Goal: Complete application form: Complete application form

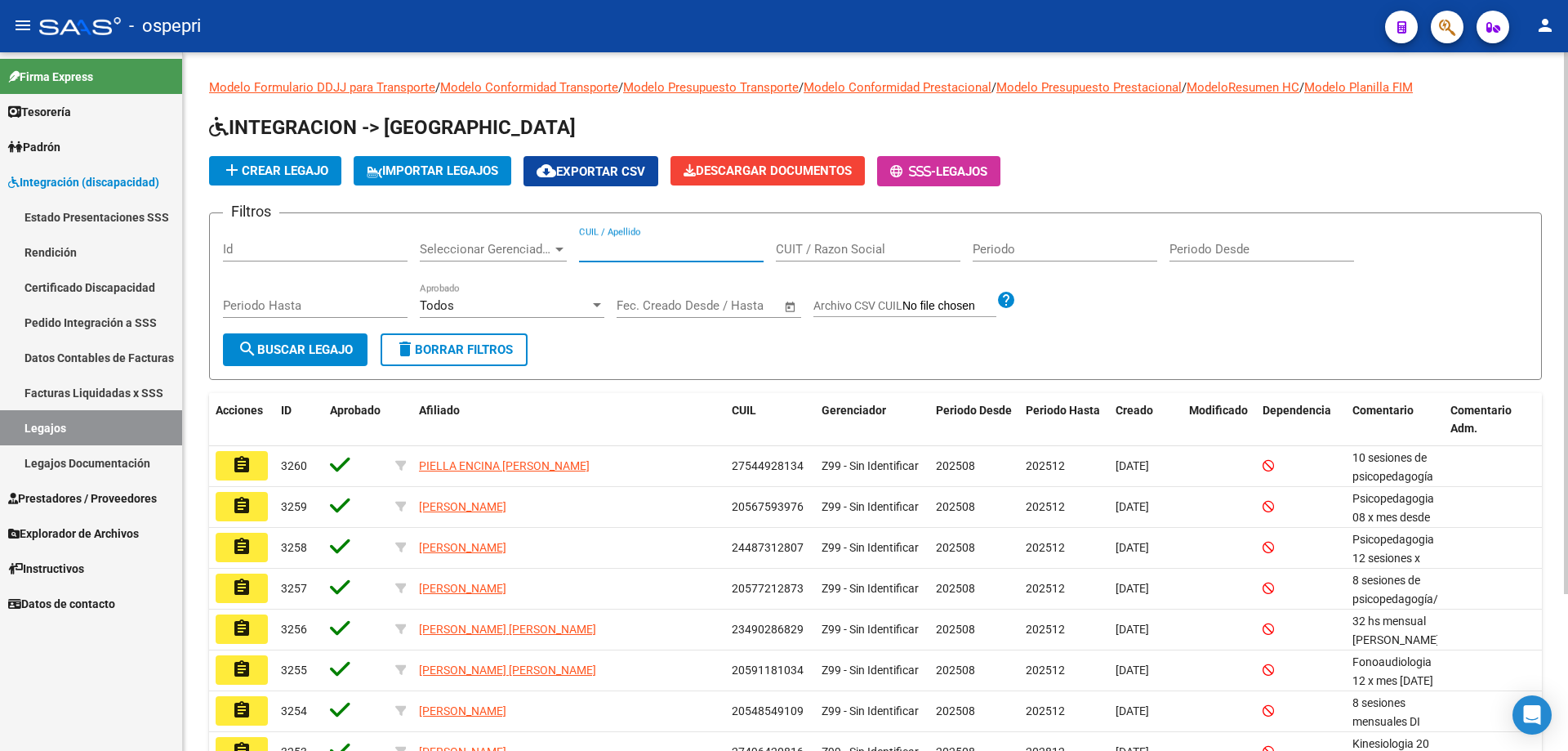
click at [629, 246] on input "CUIL / Apellido" at bounding box center [672, 249] width 184 height 15
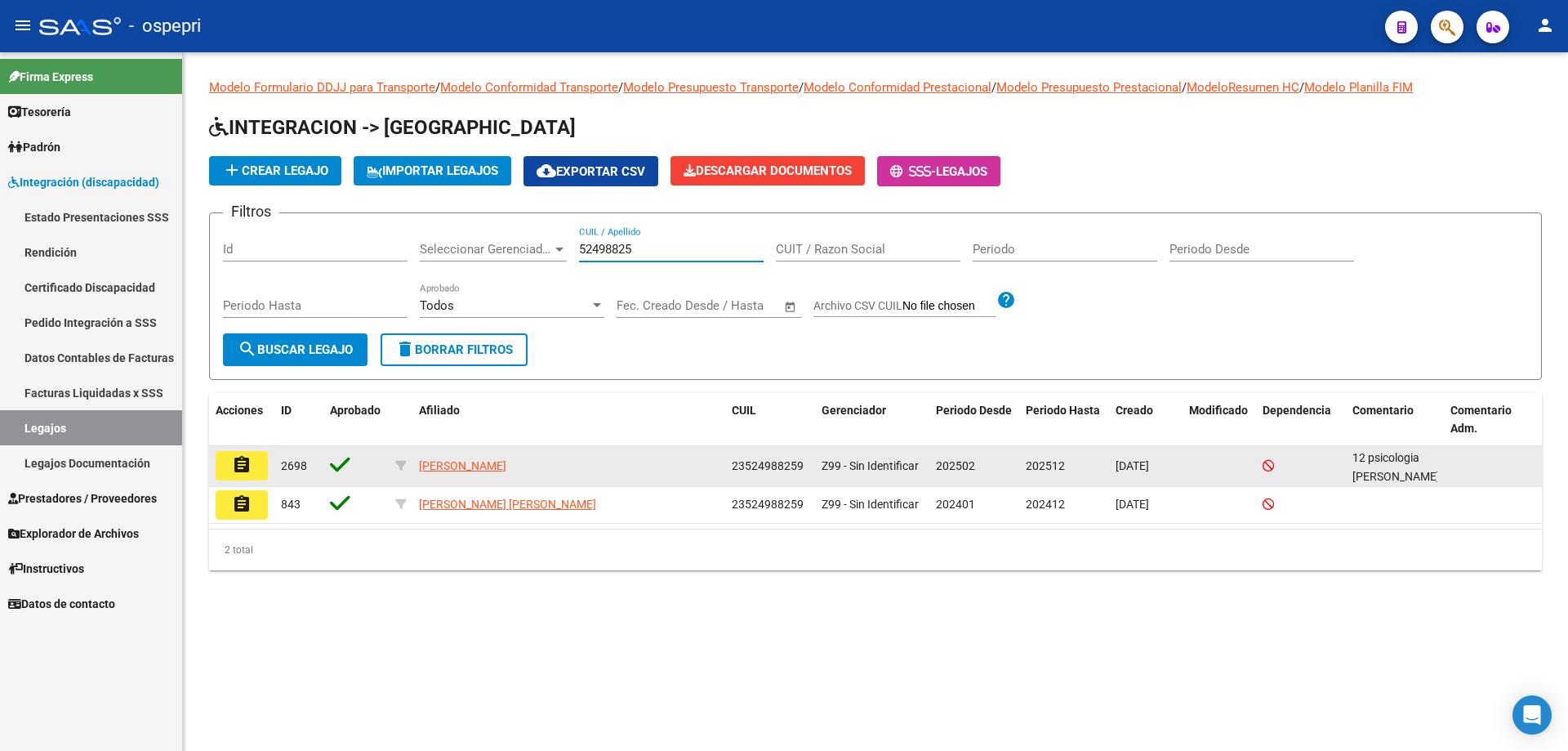
type input "52498825"
click at [253, 472] on button "assignment" at bounding box center [241, 466] width 53 height 29
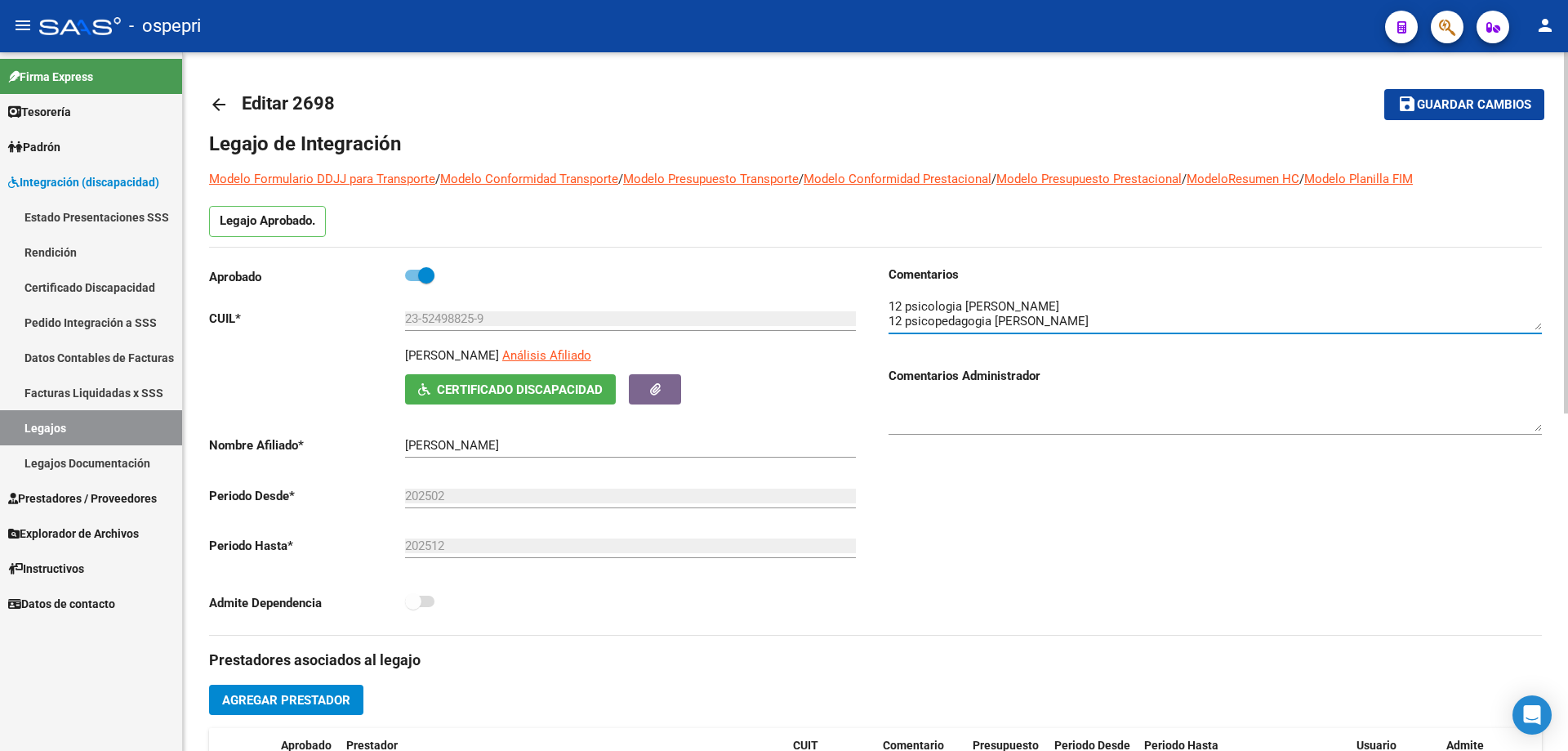
click at [1128, 319] on textarea at bounding box center [1215, 313] width 654 height 33
drag, startPoint x: 1536, startPoint y: 316, endPoint x: 1474, endPoint y: 355, distance: 73.2
click at [1533, 358] on div "Comentarios Comentarios Administrador" at bounding box center [1215, 357] width 654 height 184
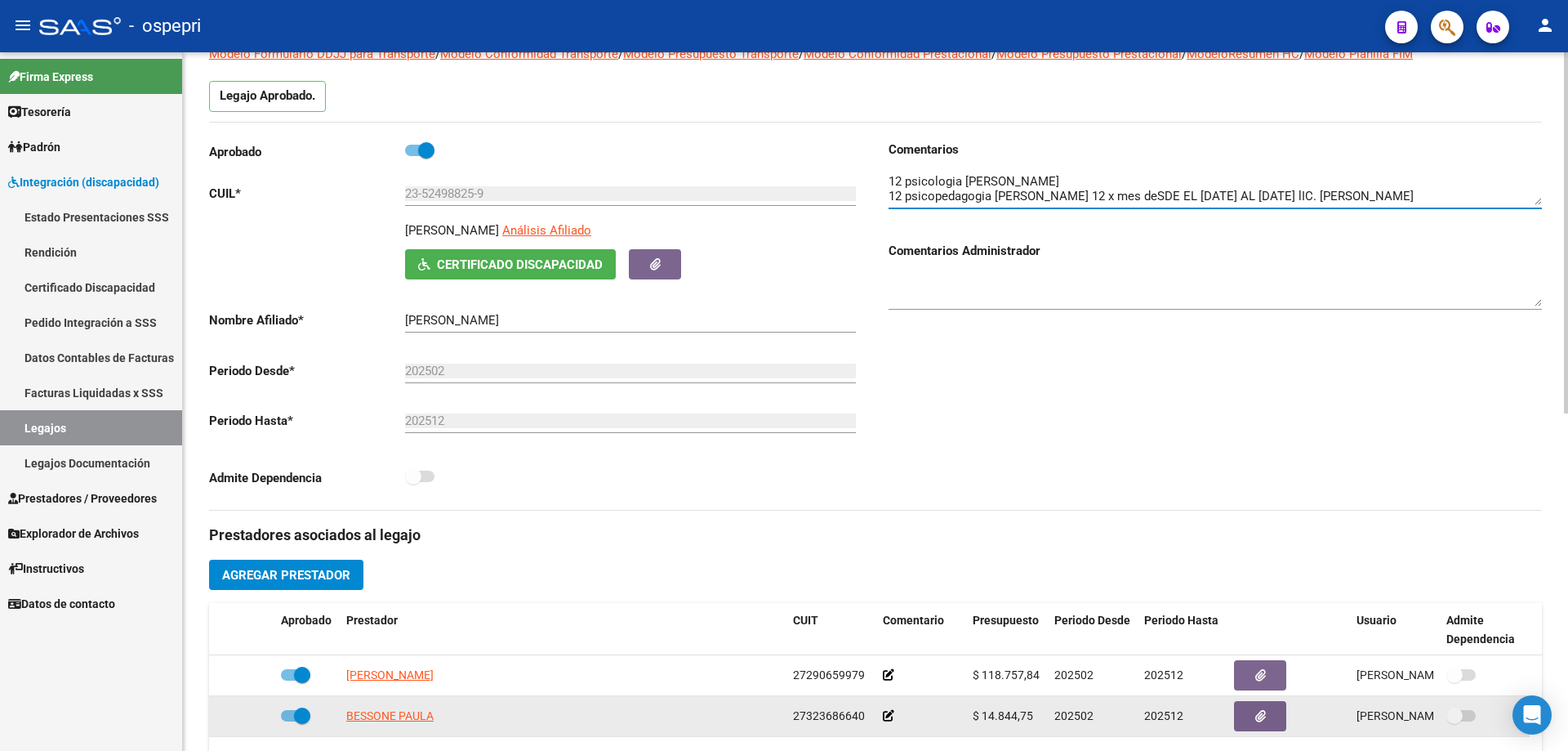
scroll to position [164, 0]
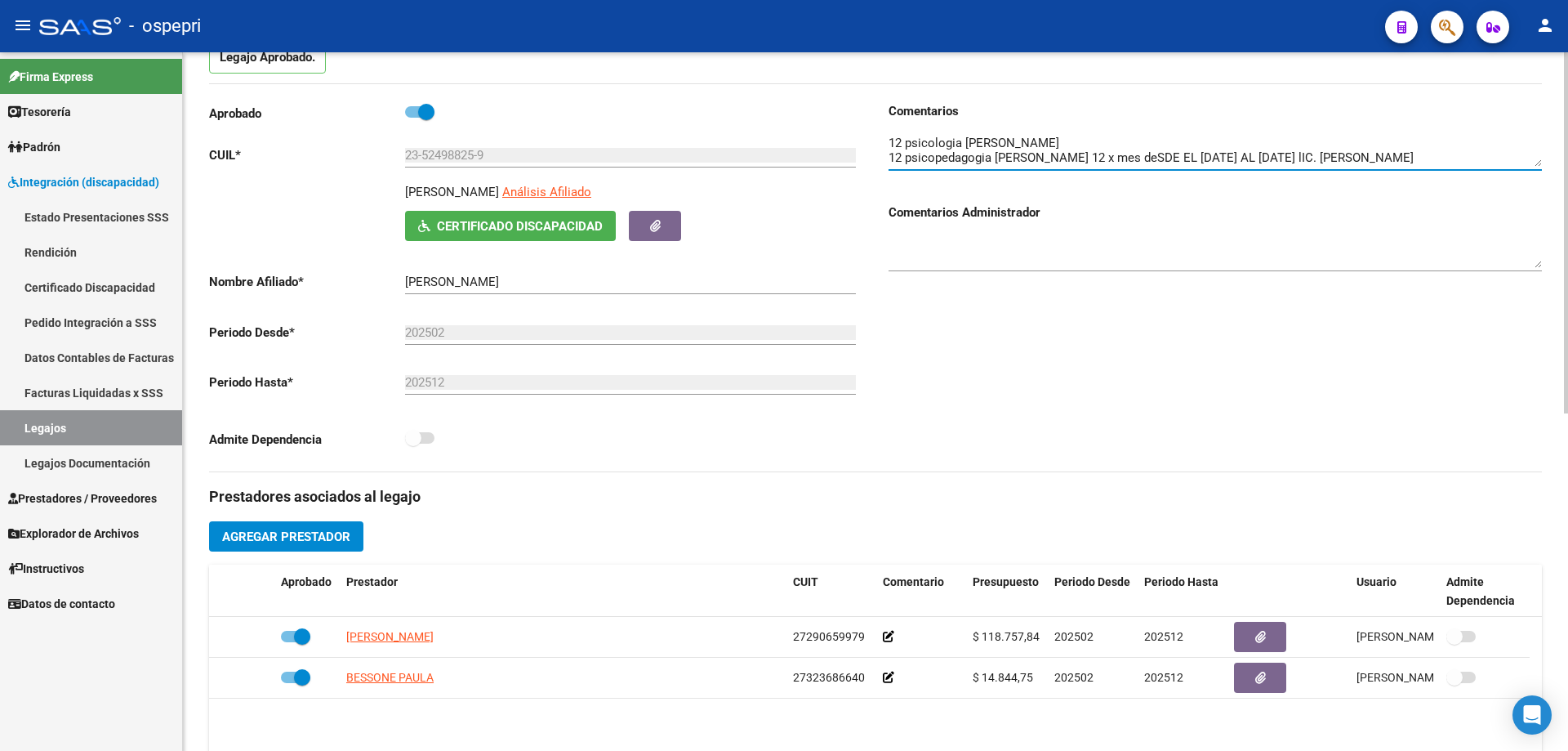
type textarea "12 psicologia [PERSON_NAME] 12 psicopedagogia [PERSON_NAME] 12 x mes deSDE EL […"
click at [290, 529] on button "Agregar Prestador" at bounding box center [286, 536] width 154 height 30
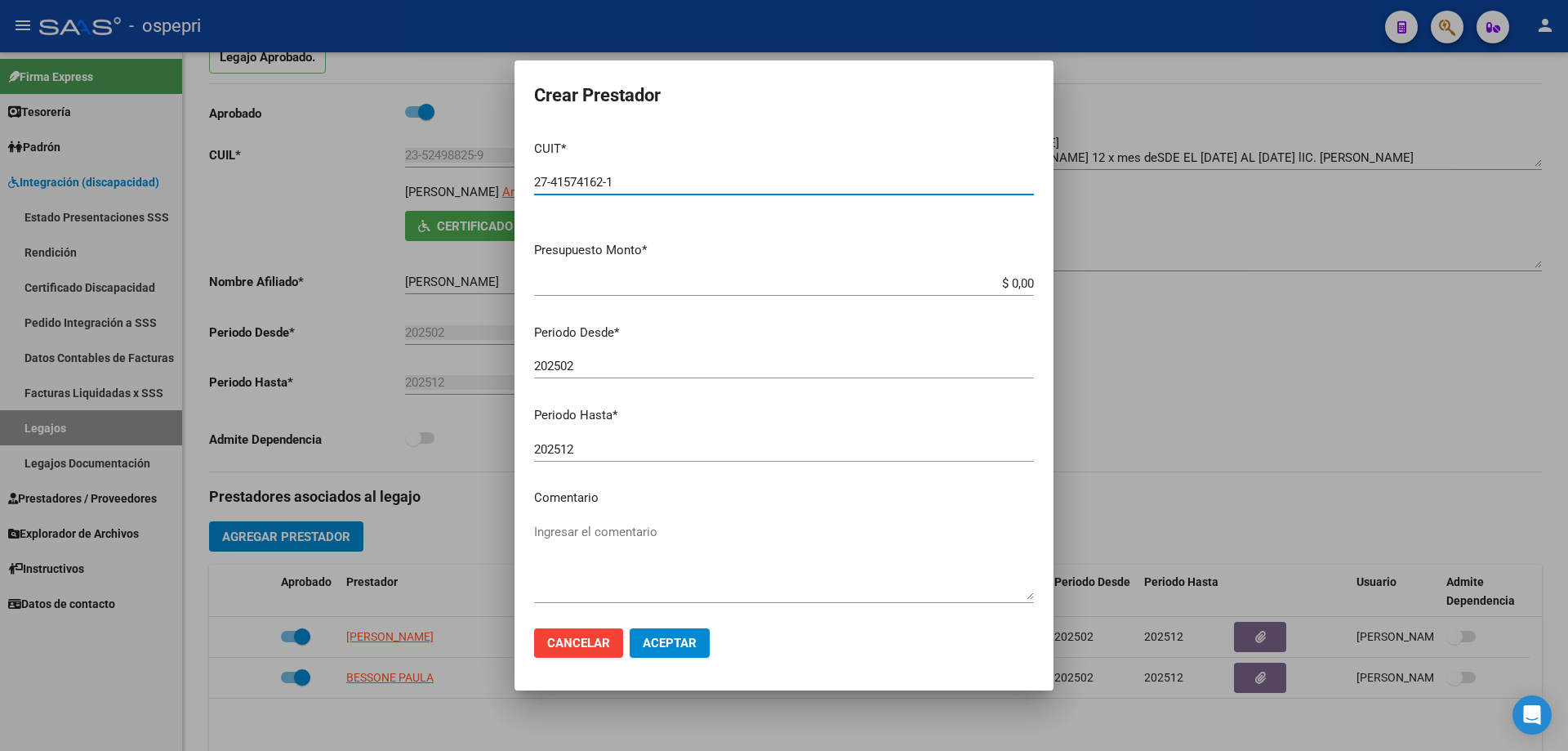
type input "27-41574162-1"
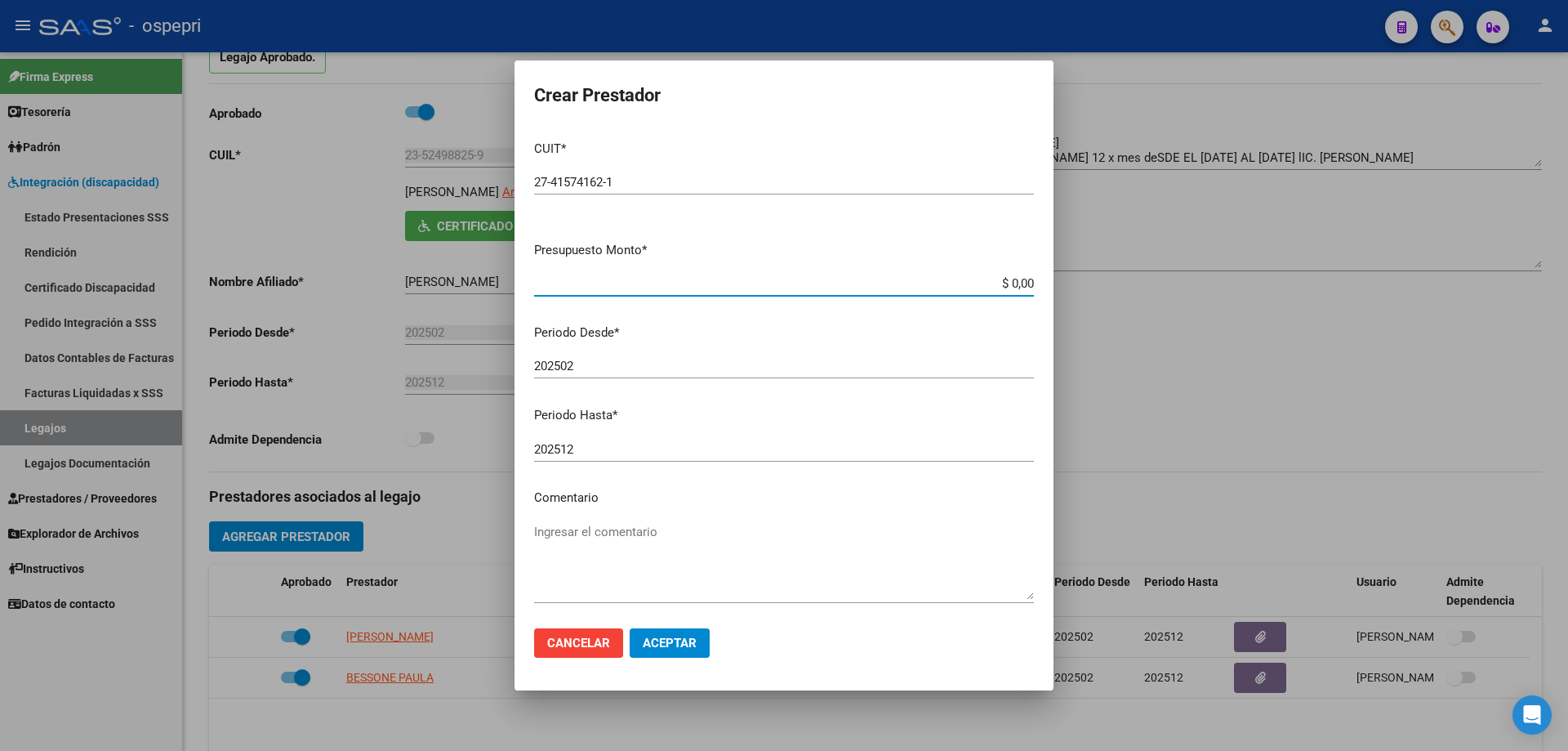
drag, startPoint x: 1020, startPoint y: 285, endPoint x: 922, endPoint y: 288, distance: 98.0
click at [922, 288] on input "$ 0,00" at bounding box center [784, 283] width 500 height 15
type input "$ 14.844,72"
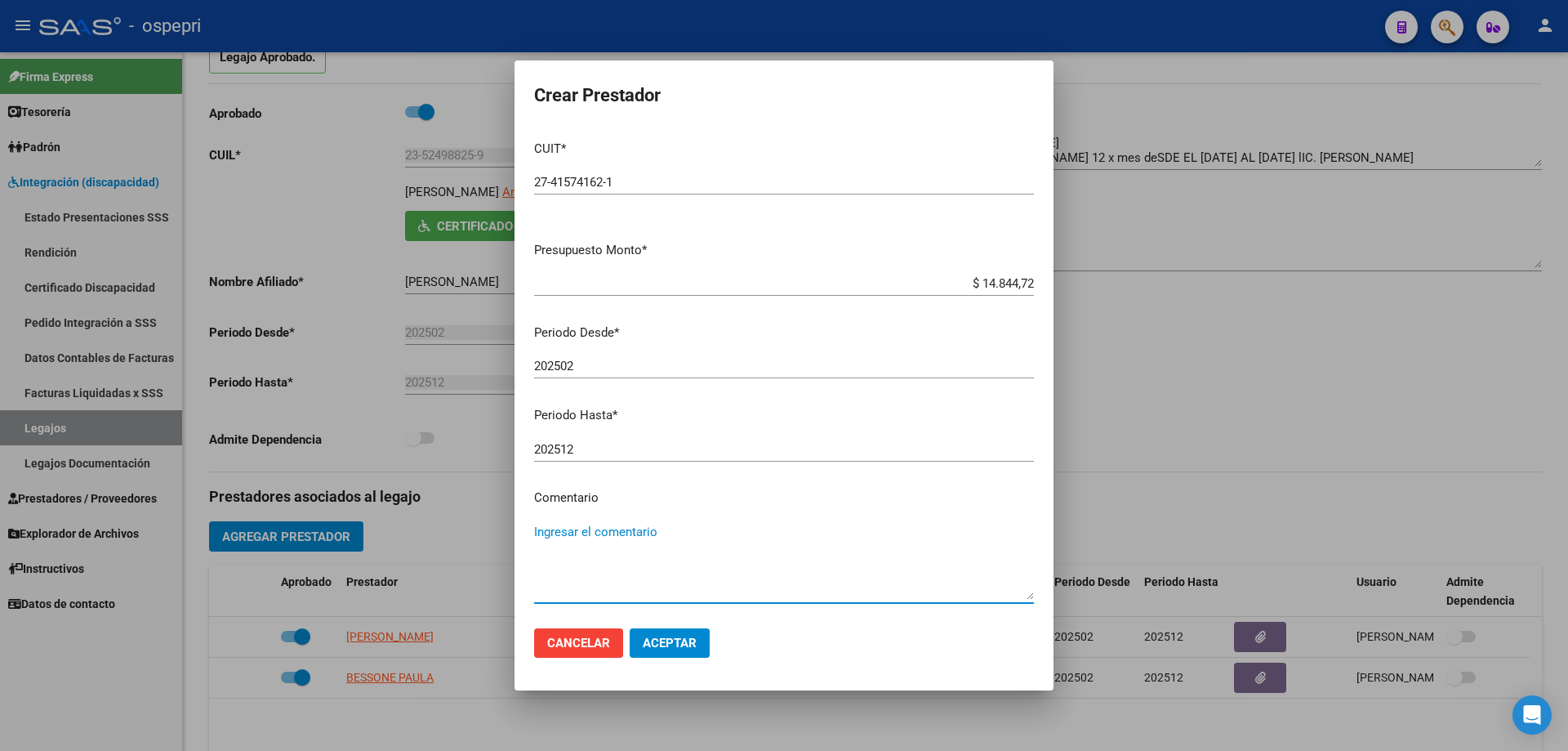
click at [561, 544] on textarea "Ingresar el comentario" at bounding box center [784, 561] width 500 height 77
type textarea "12 sesiones mensuales desde el [DATE] al [DATE]"
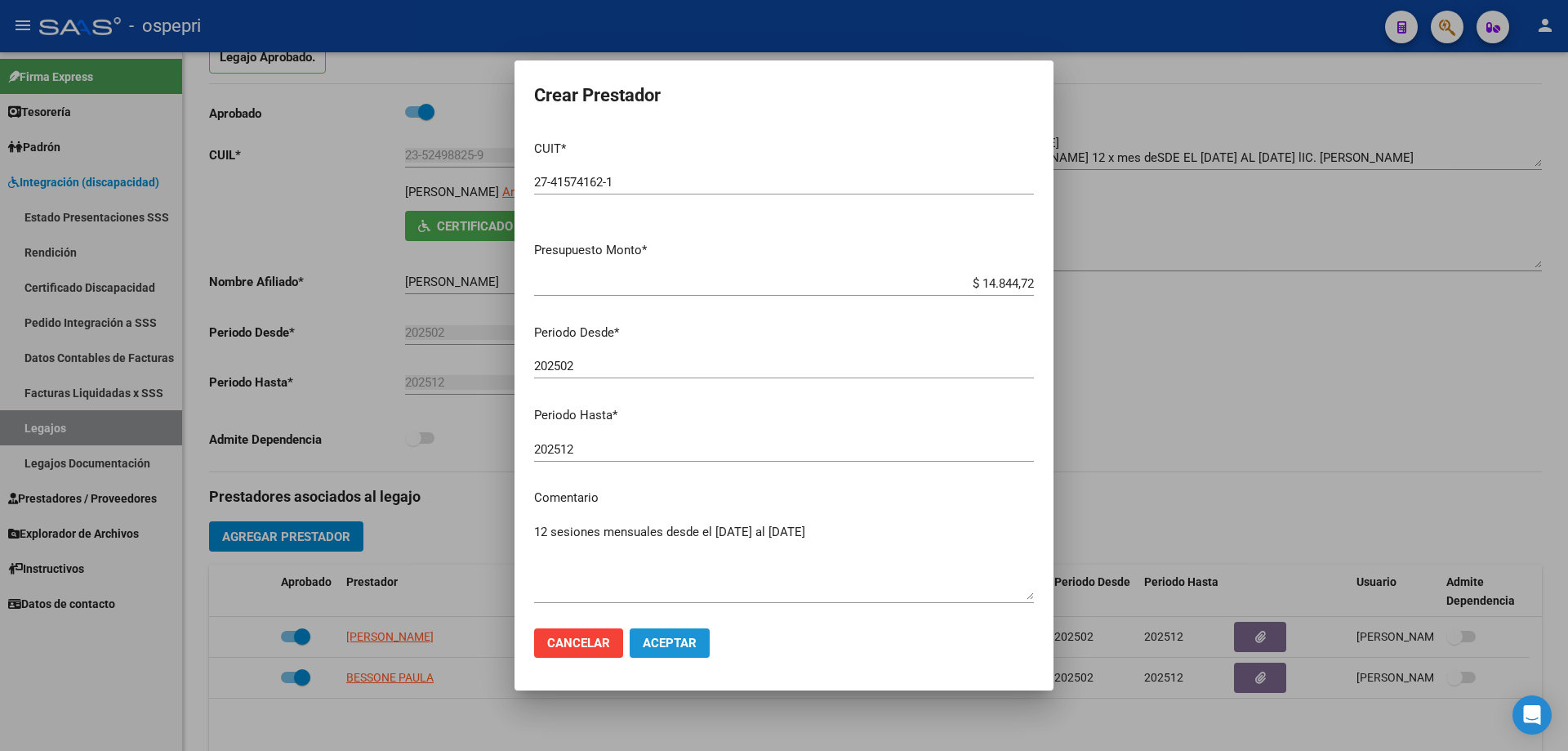
click at [684, 644] on span "Aceptar" at bounding box center [670, 642] width 54 height 15
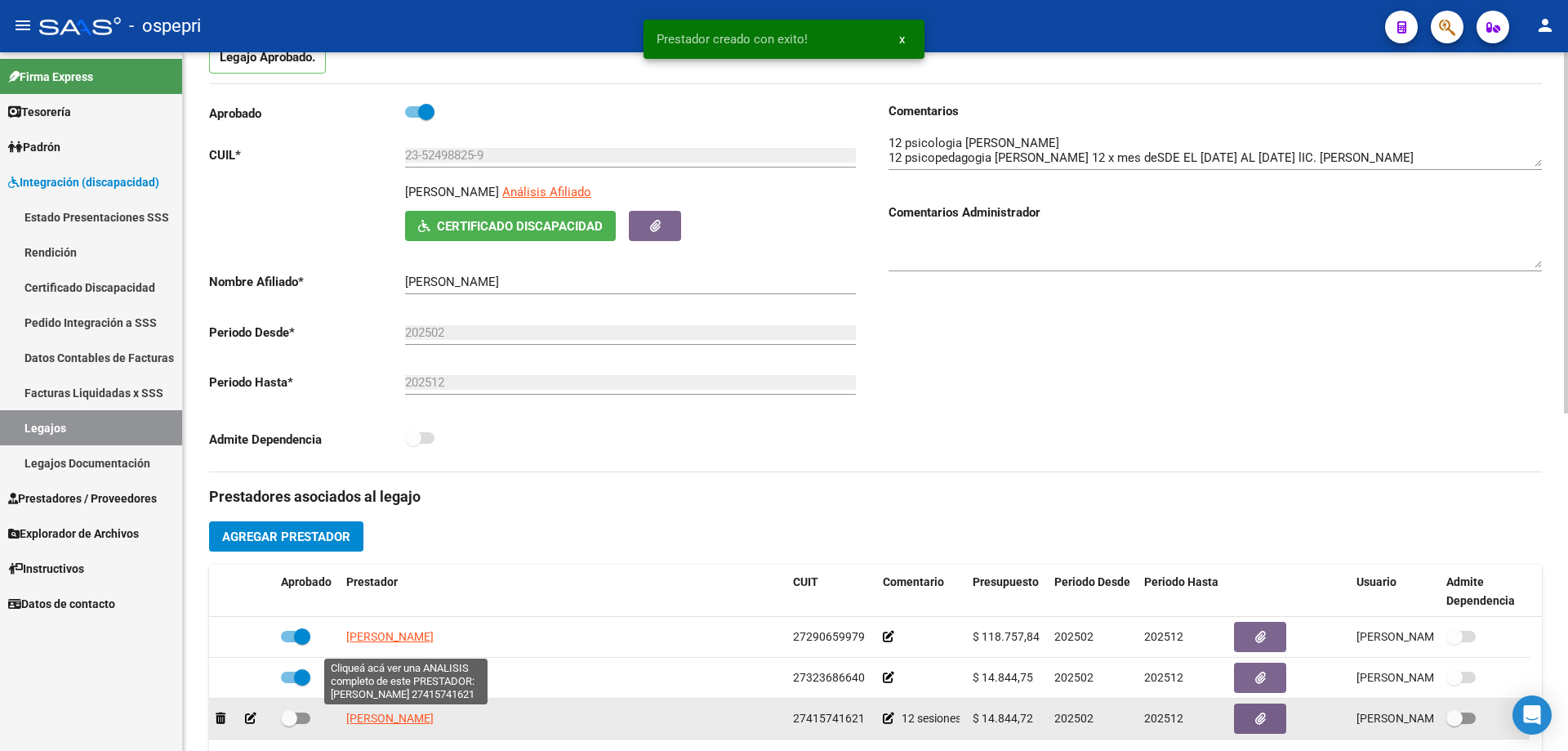
click at [390, 717] on span "[PERSON_NAME]" at bounding box center [390, 717] width 88 height 13
type textarea "27415741621"
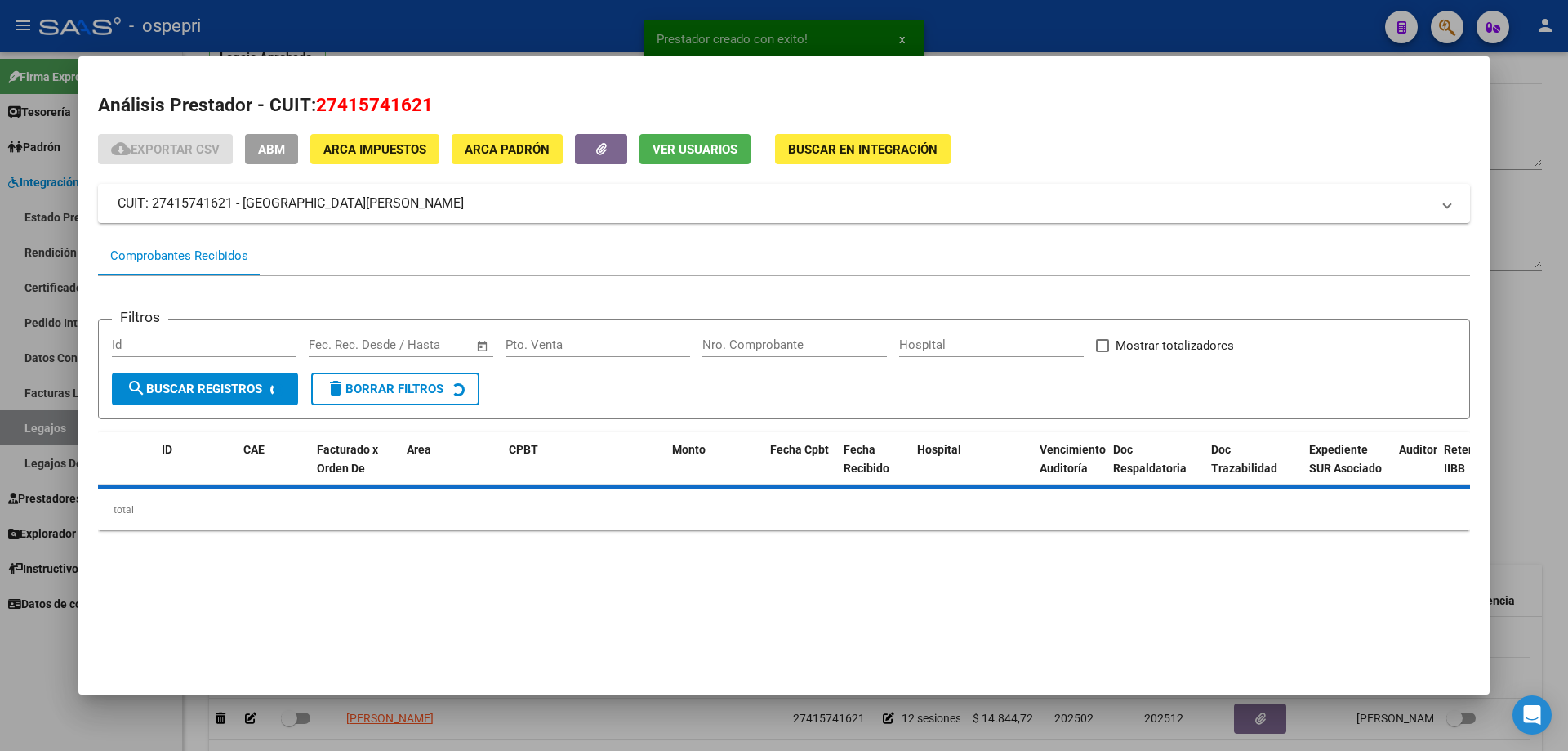
click at [291, 720] on div at bounding box center [784, 376] width 1568 height 751
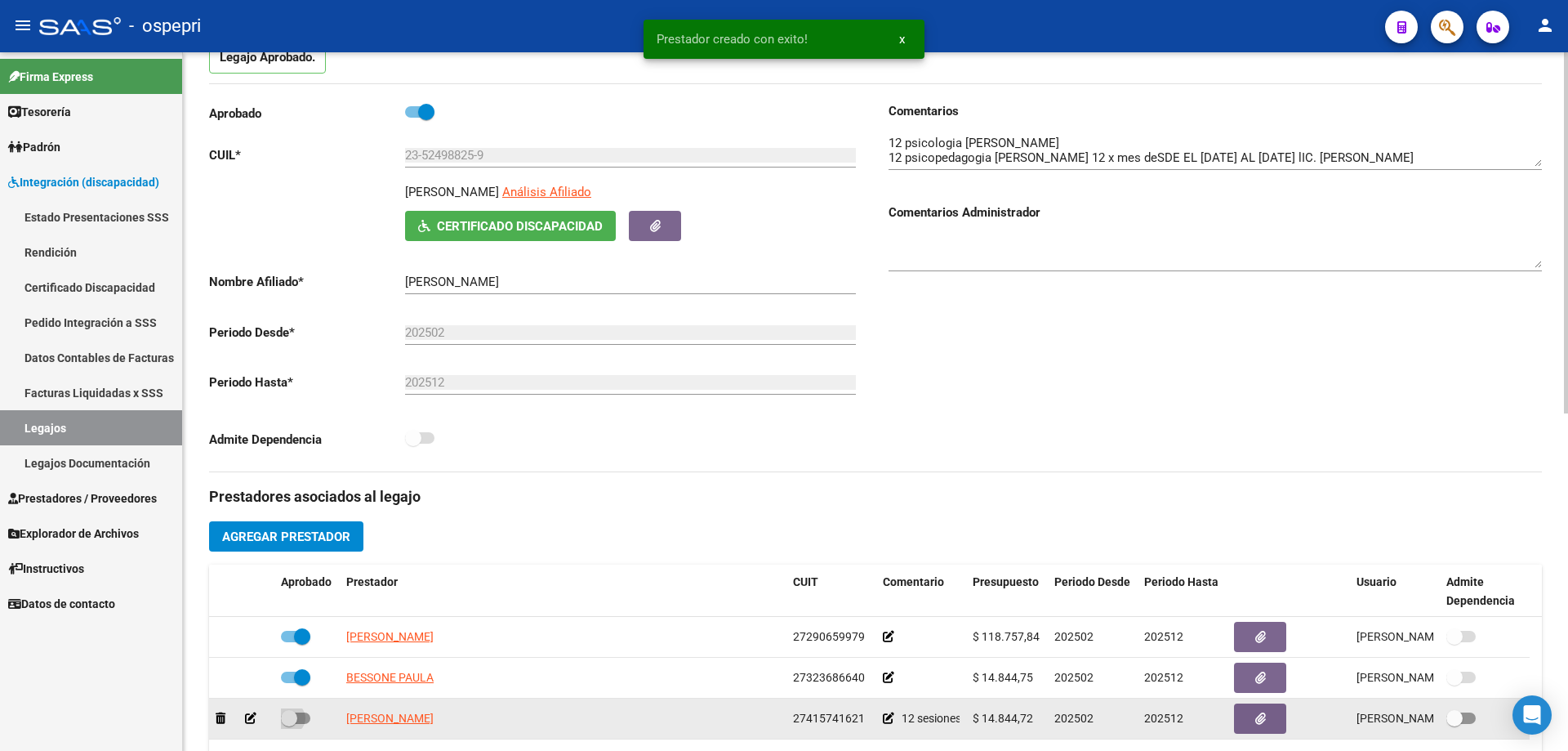
click at [292, 718] on span at bounding box center [288, 717] width 16 height 16
click at [289, 723] on input "checkbox" at bounding box center [288, 723] width 1 height 1
checkbox input "true"
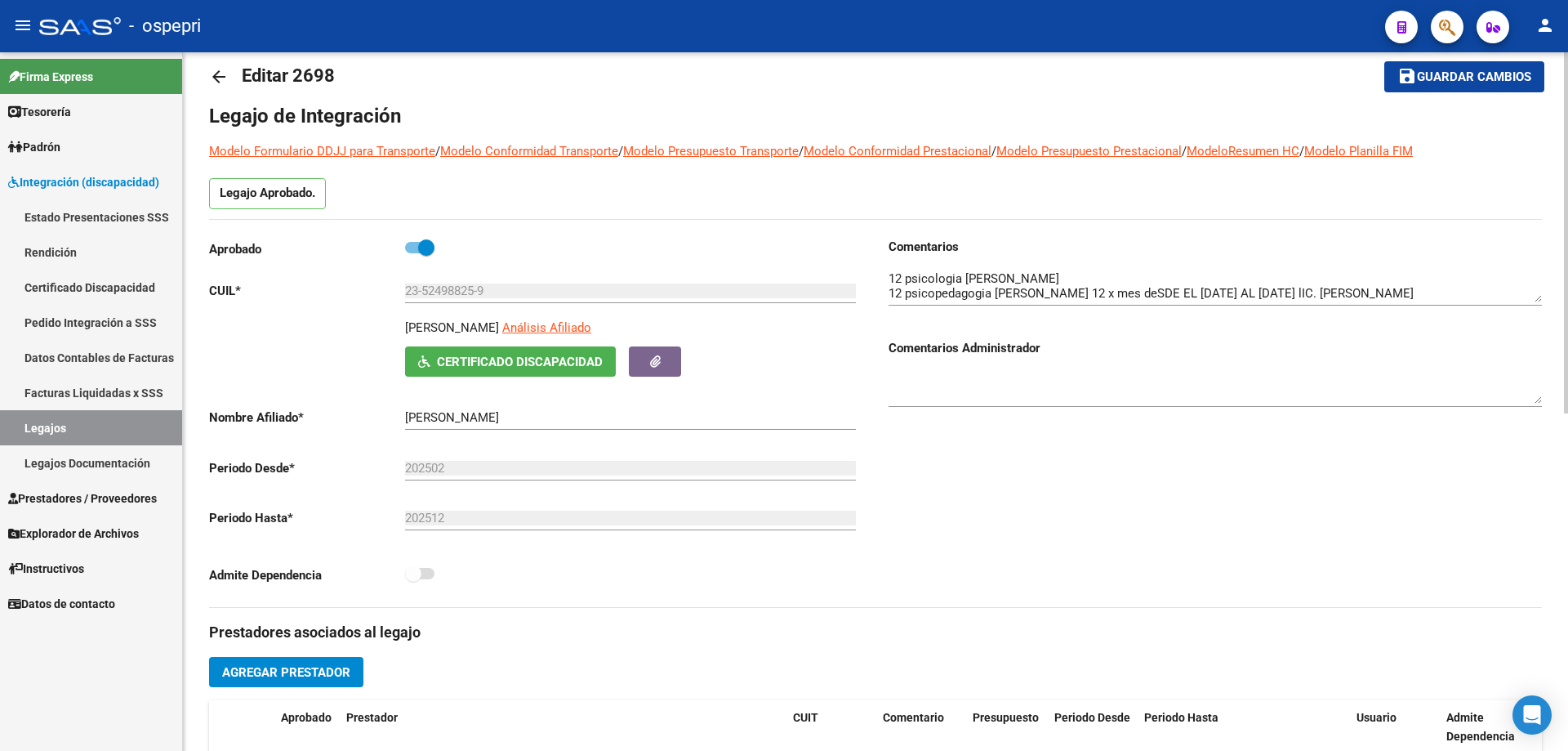
scroll to position [0, 0]
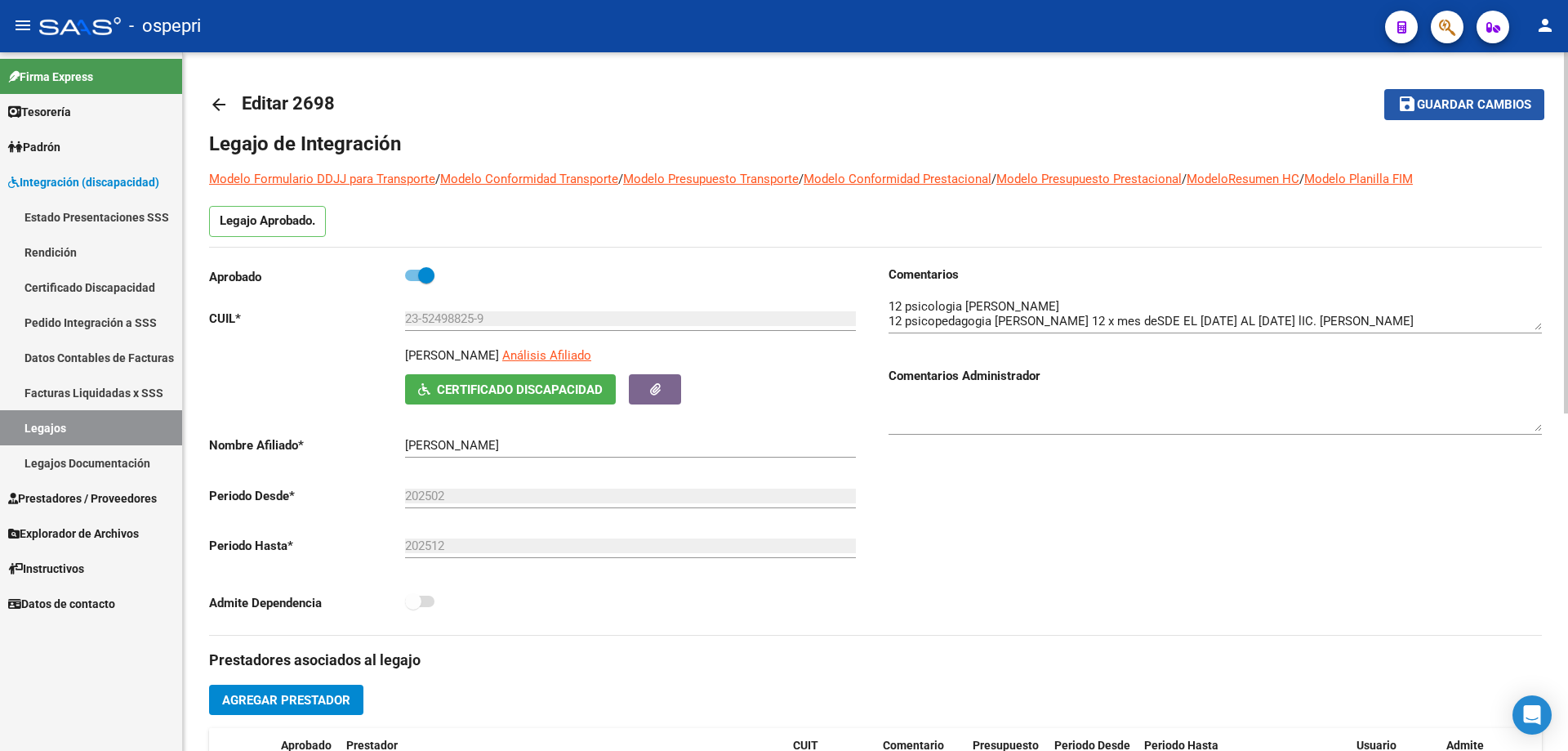
click at [1460, 103] on span "Guardar cambios" at bounding box center [1474, 105] width 115 height 15
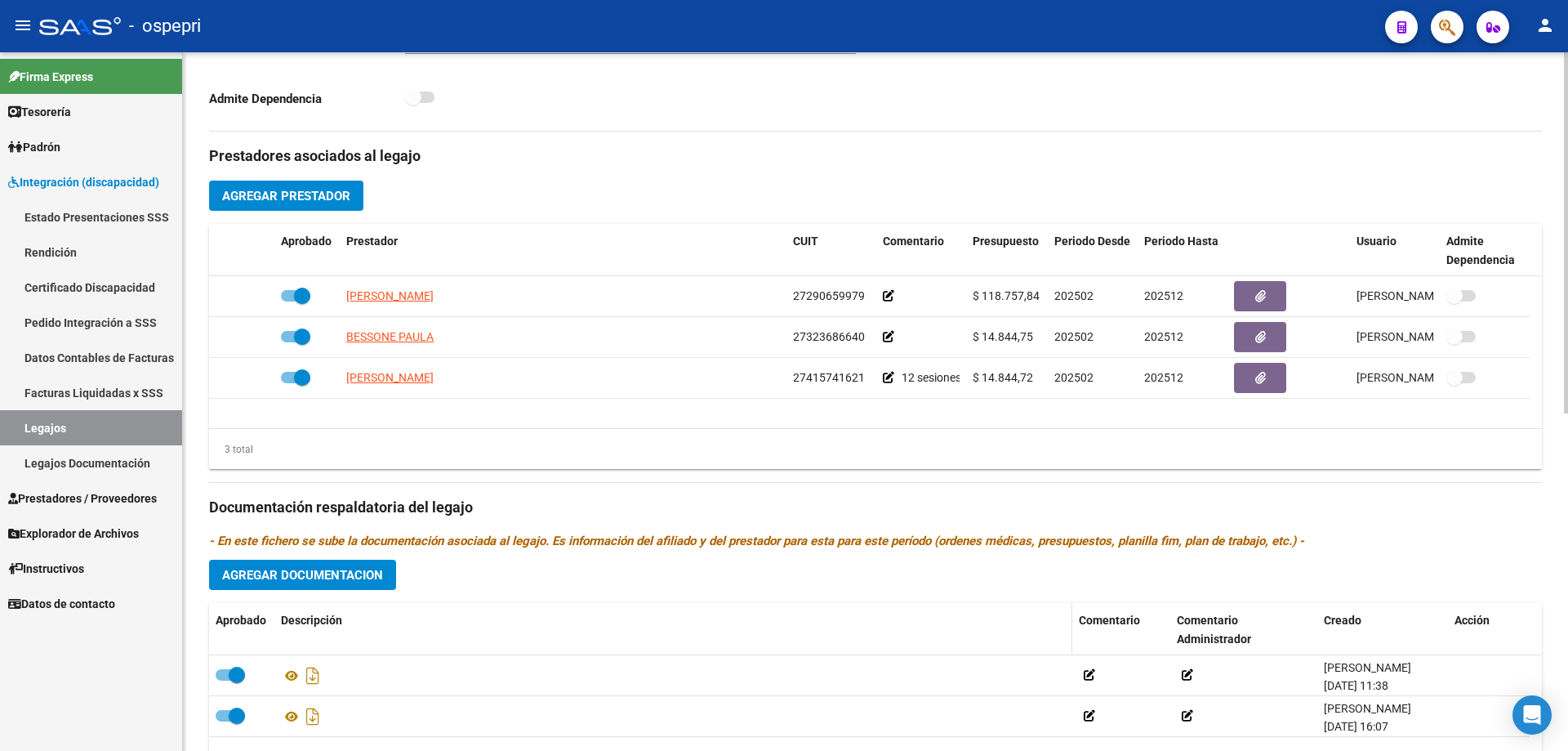
scroll to position [572, 0]
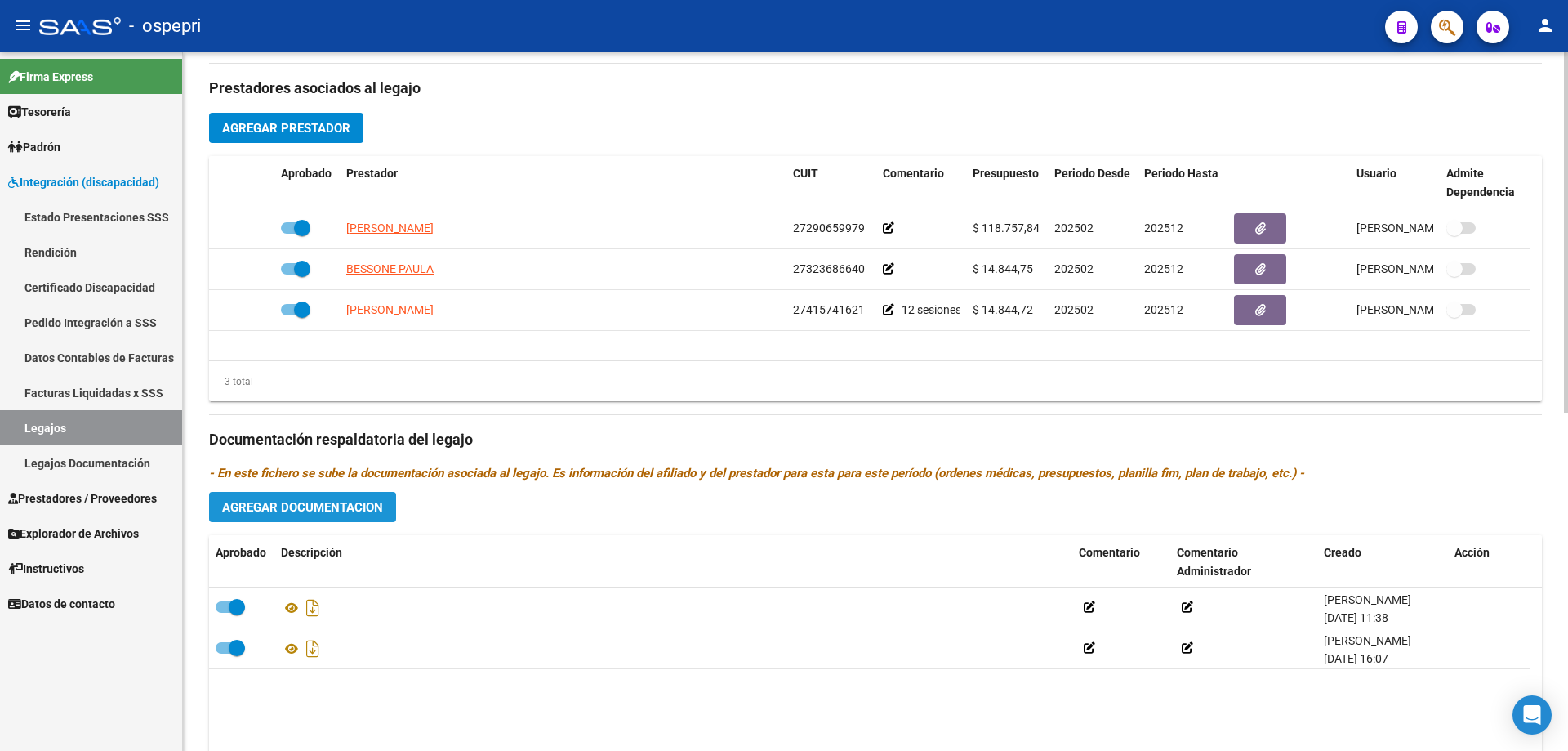
click at [338, 498] on button "Agregar Documentacion" at bounding box center [302, 506] width 187 height 30
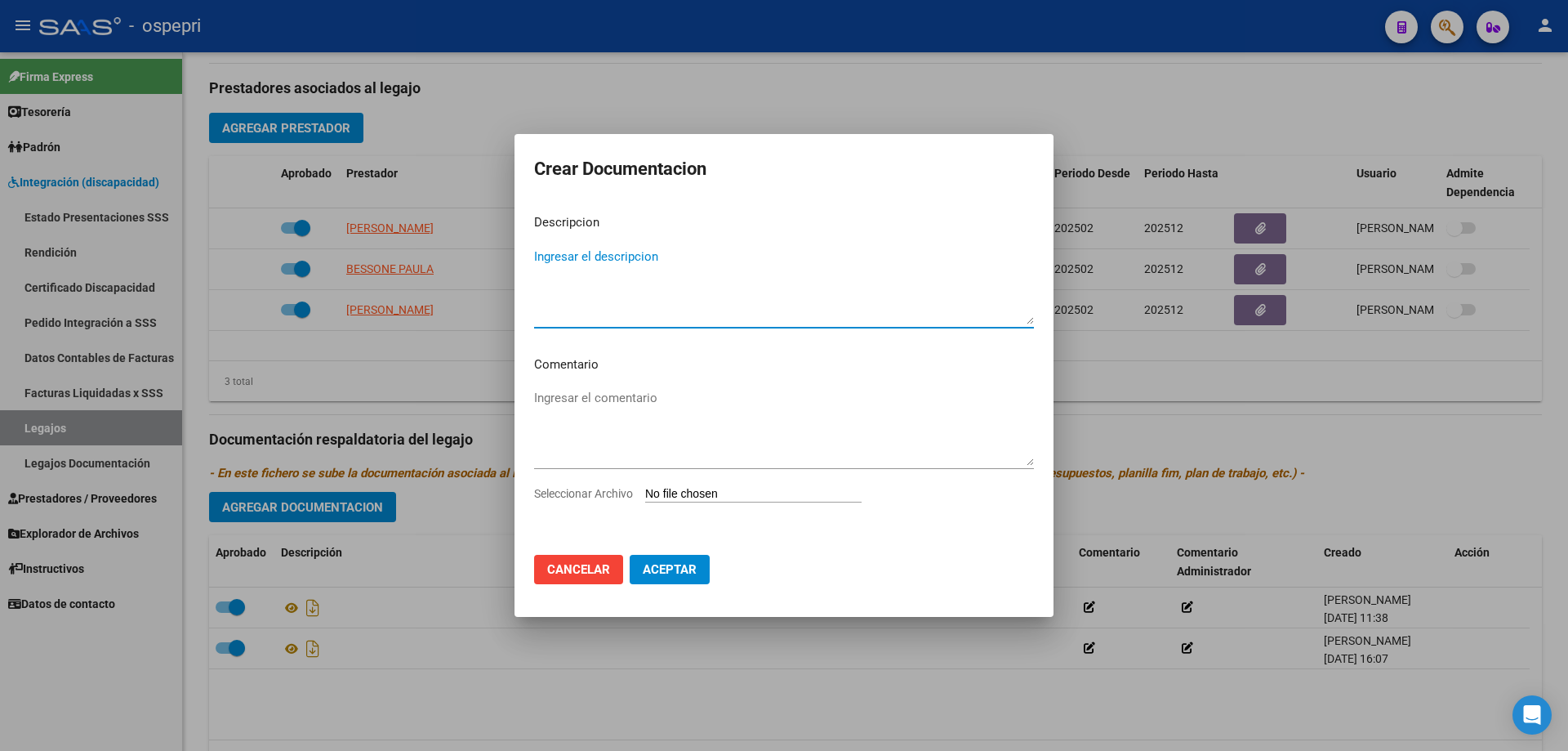
type input "C:\fakepath\23524988259 (1).pdf"
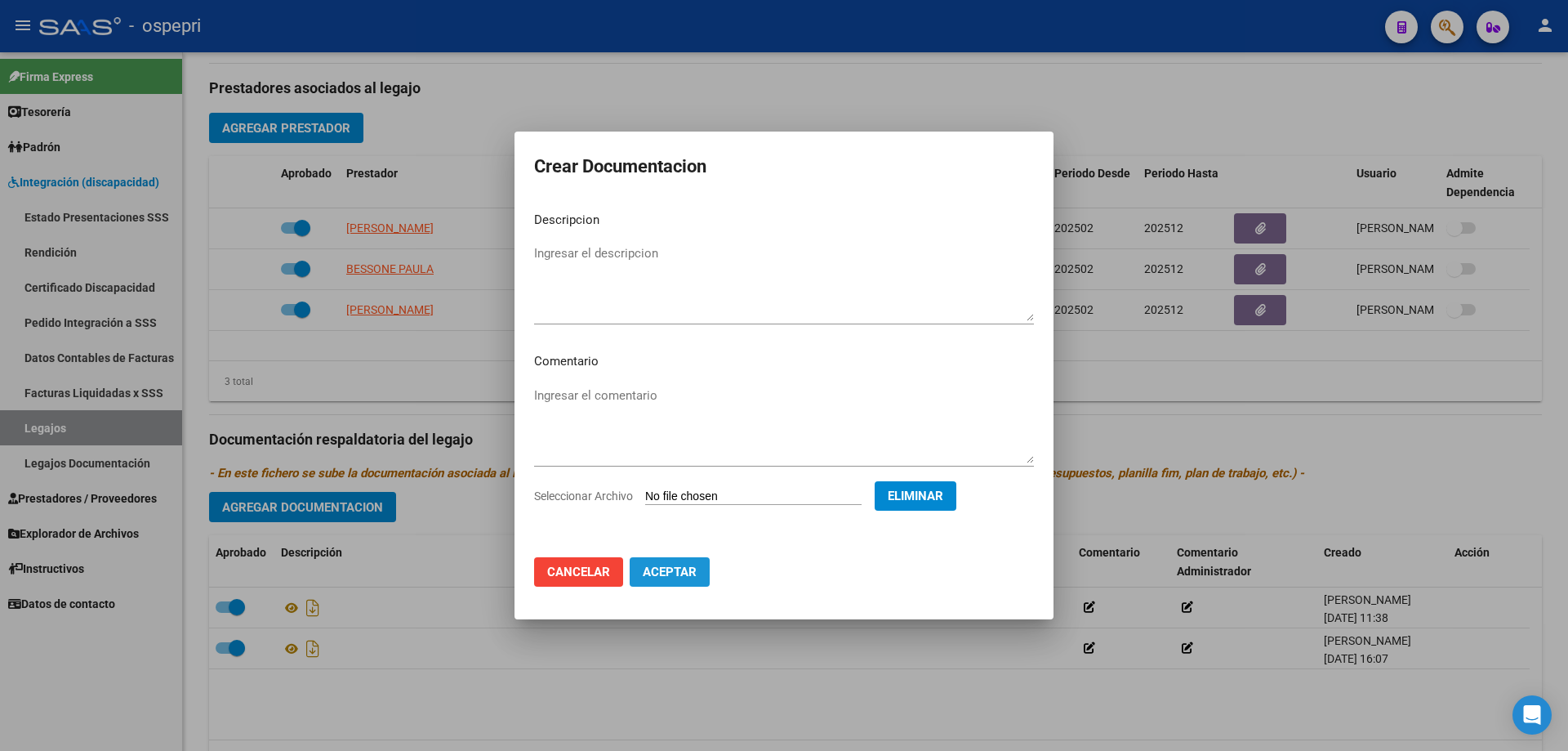
click at [669, 567] on span "Aceptar" at bounding box center [670, 572] width 54 height 15
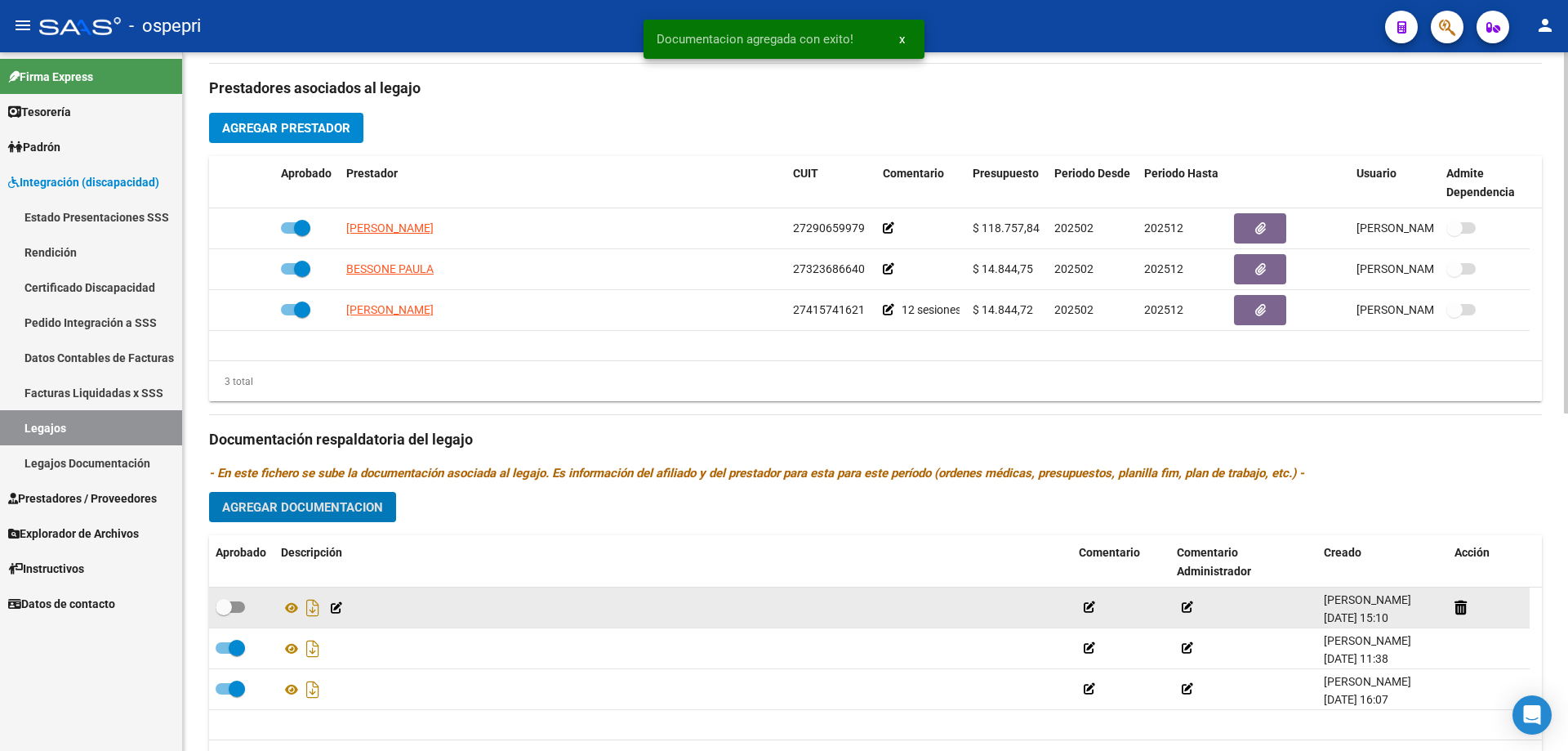
click at [231, 599] on span at bounding box center [223, 606] width 16 height 16
click at [224, 612] on input "checkbox" at bounding box center [223, 612] width 1 height 1
checkbox input "true"
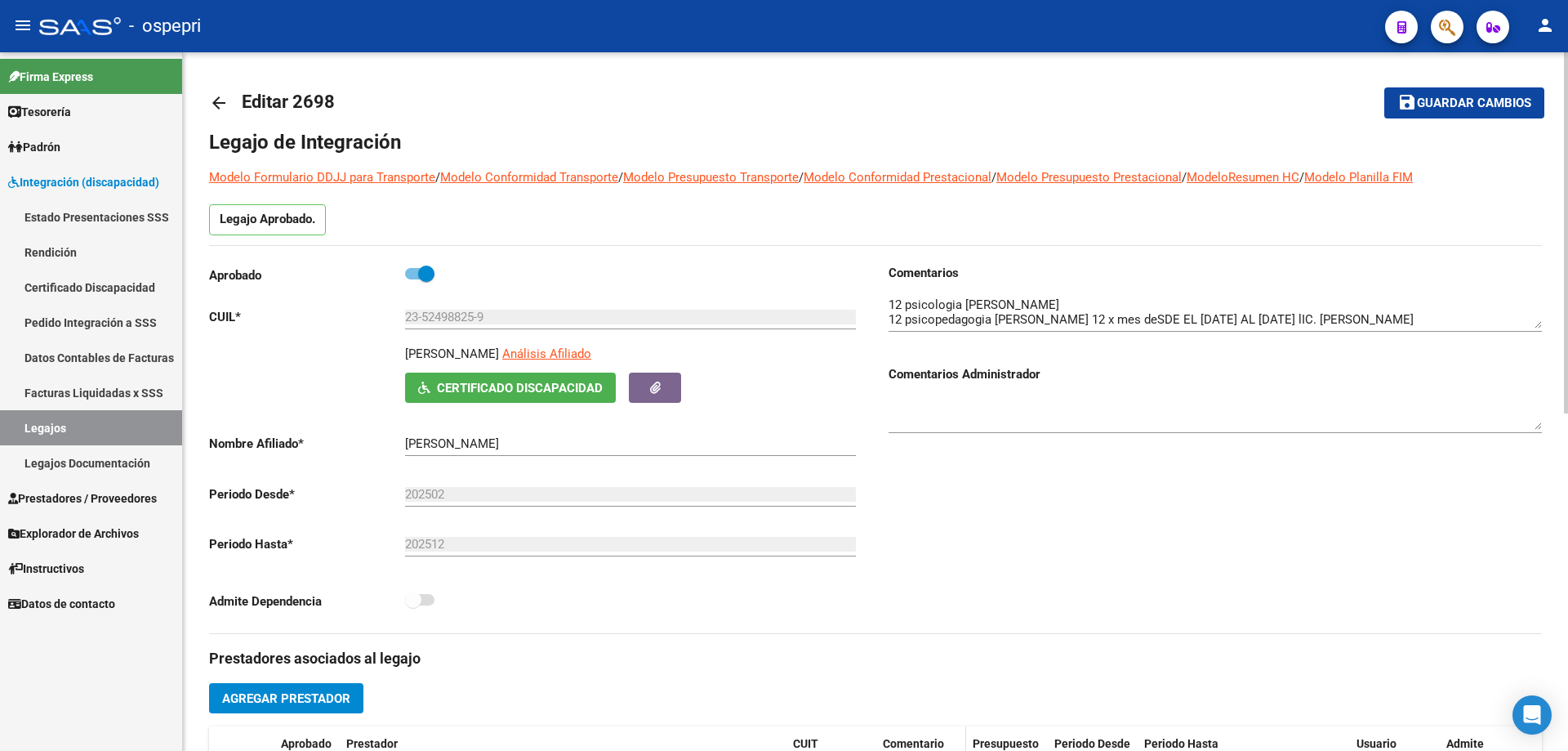
scroll to position [0, 0]
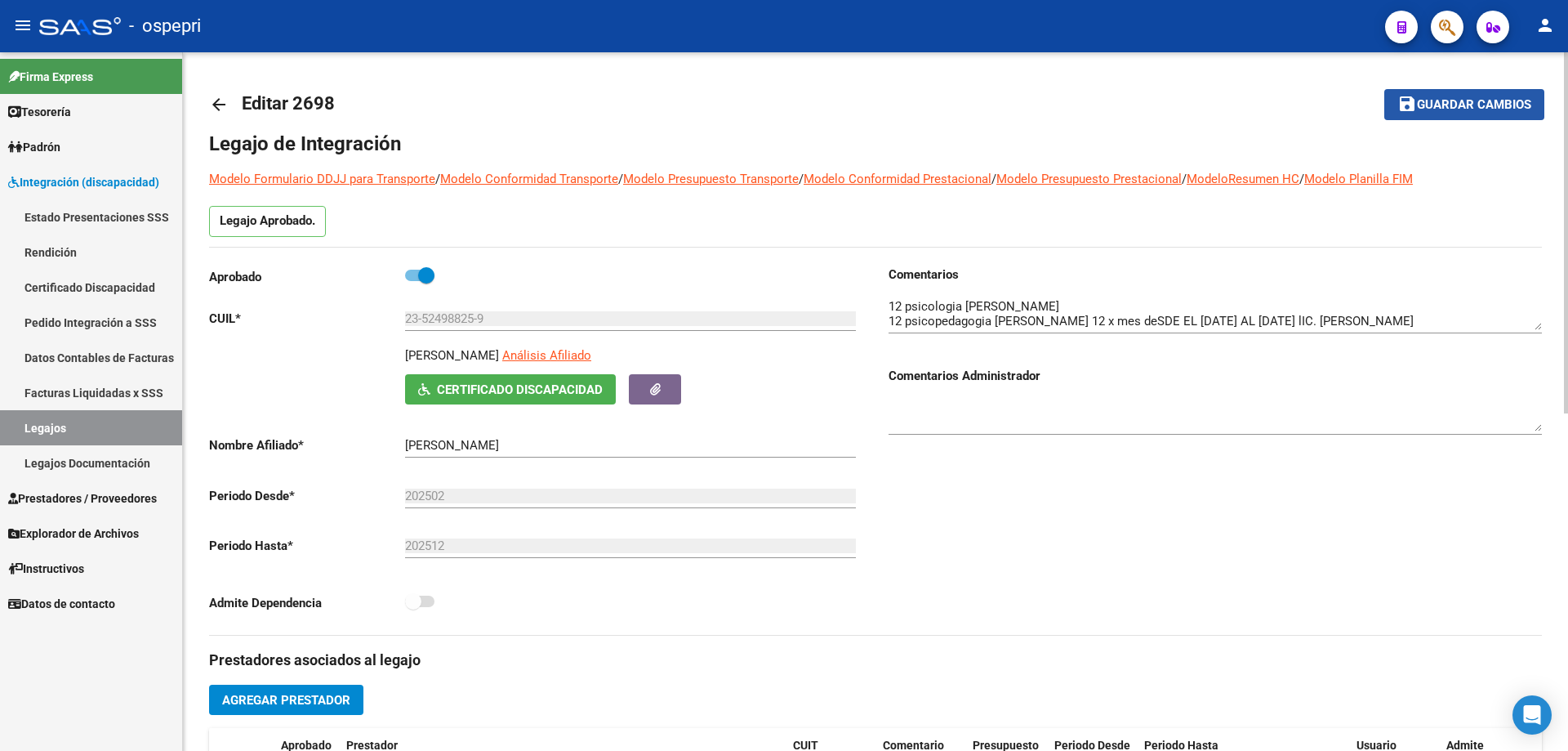
click at [1469, 103] on span "Guardar cambios" at bounding box center [1474, 105] width 115 height 15
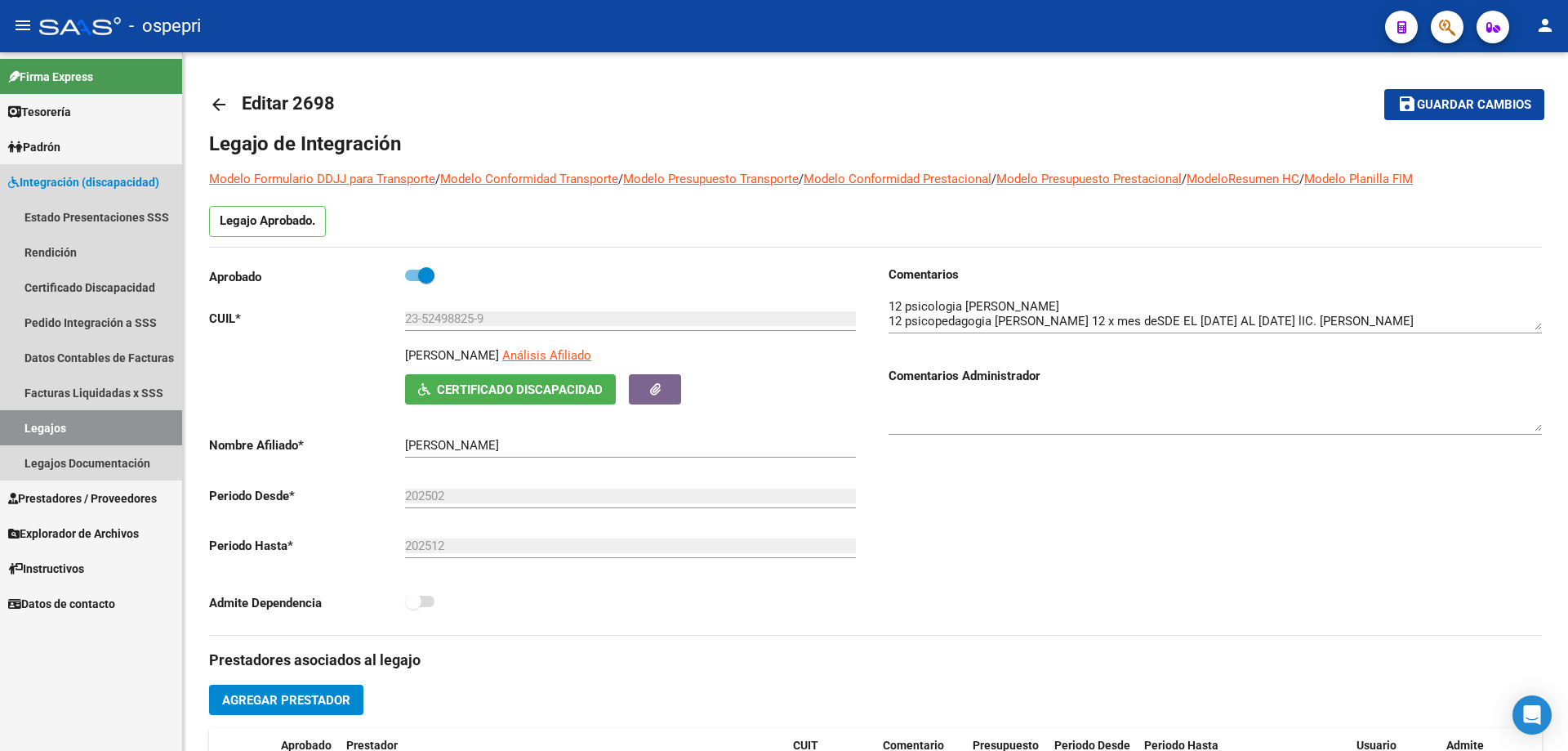
click at [34, 422] on link "Legajos" at bounding box center [91, 427] width 183 height 35
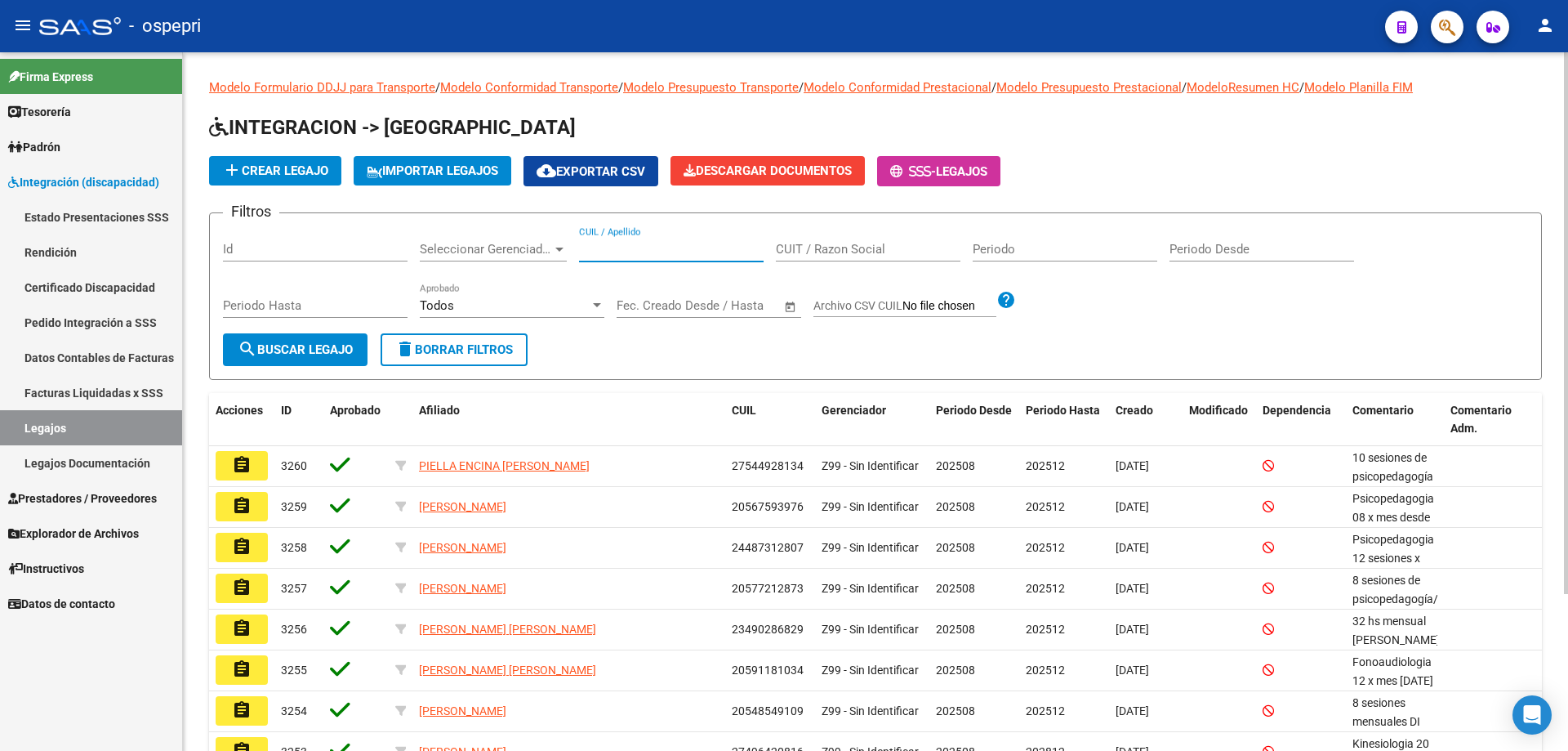
click at [590, 244] on input "CUIL / Apellido" at bounding box center [672, 249] width 184 height 15
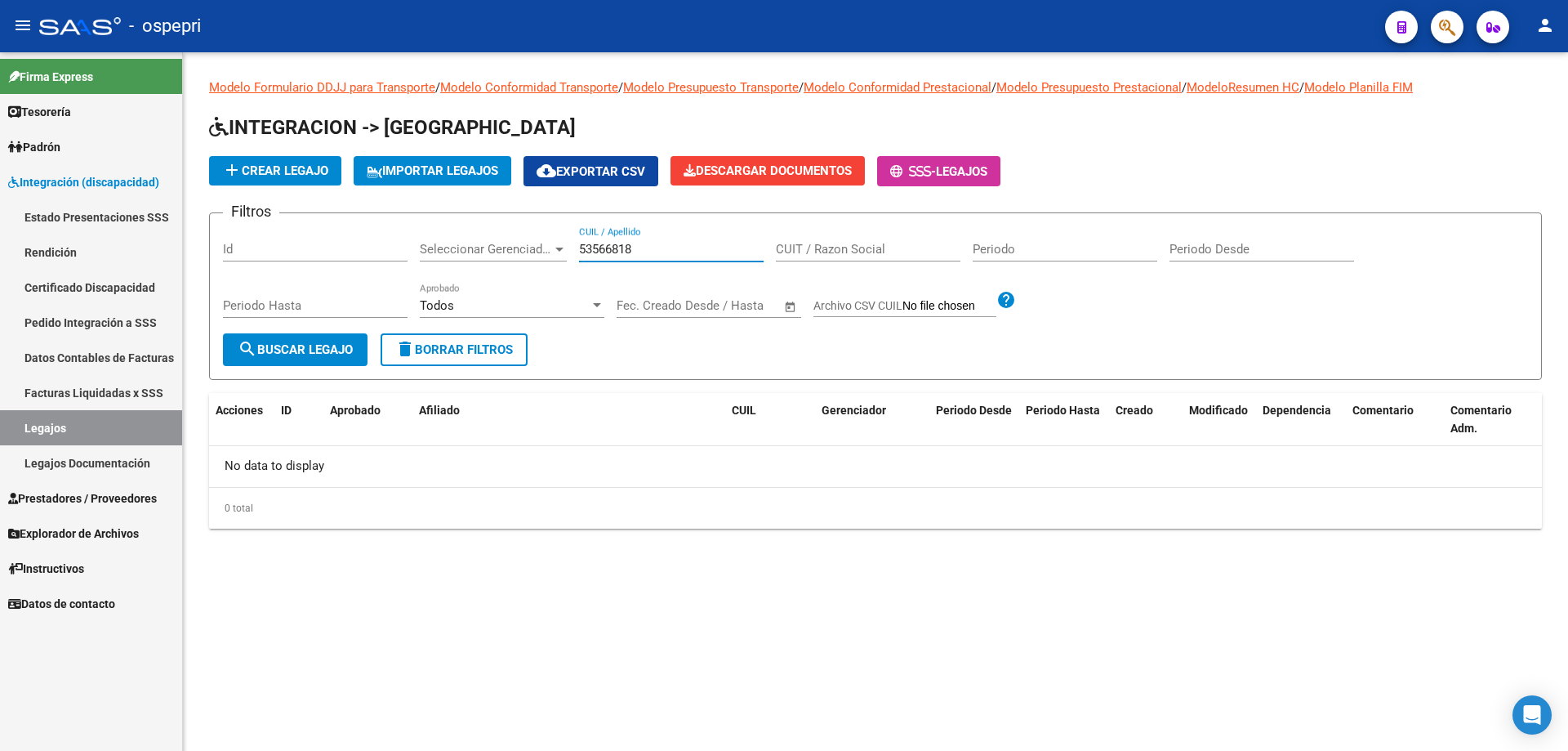
click at [607, 247] on input "53566818" at bounding box center [672, 249] width 184 height 15
type input "53556818"
click at [297, 344] on span "search Buscar Legajo" at bounding box center [295, 349] width 115 height 15
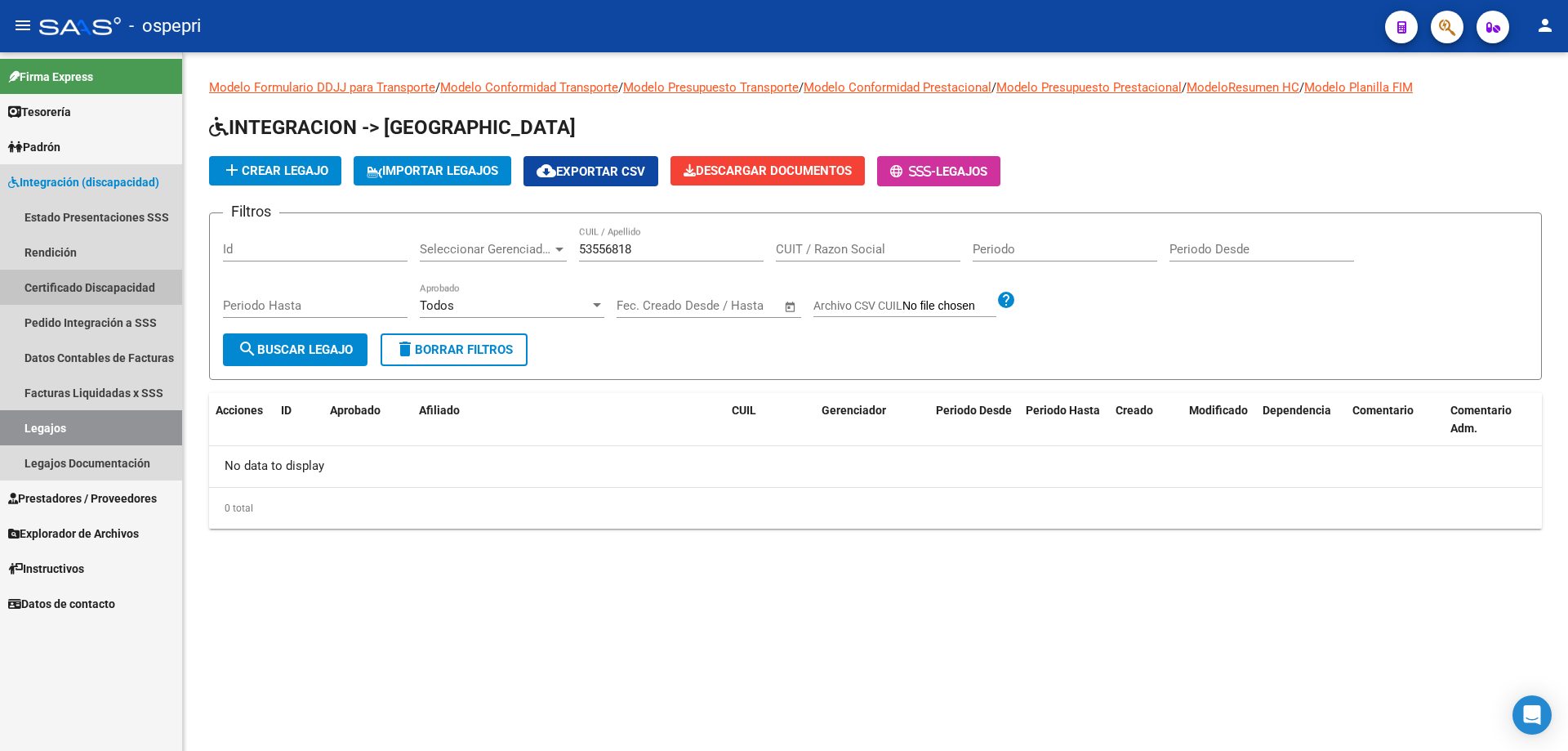
click at [102, 286] on link "Certificado Discapacidad" at bounding box center [91, 287] width 183 height 35
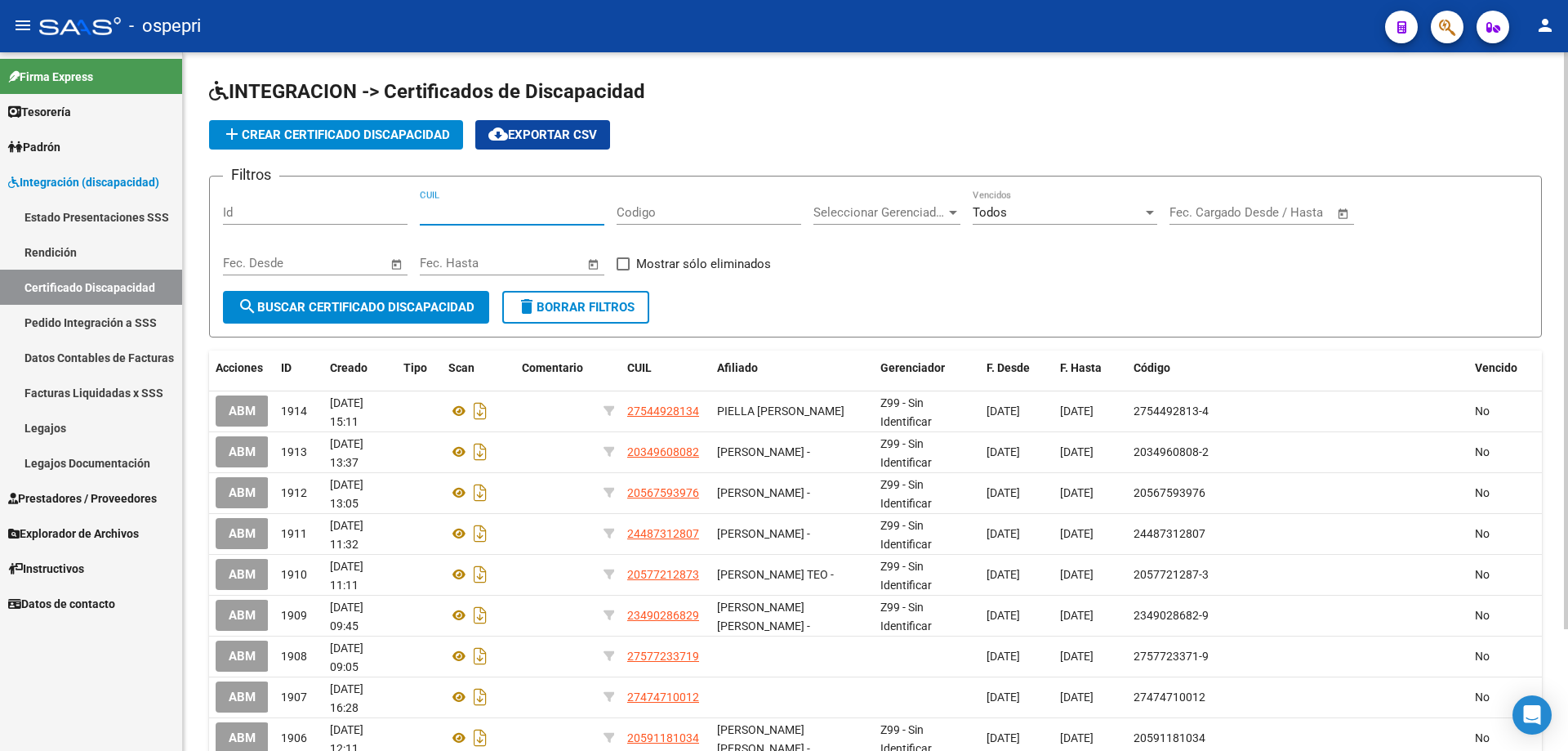
click at [462, 208] on input "CUIL" at bounding box center [512, 212] width 184 height 15
type input "23-53556818-9"
click at [360, 307] on span "search Buscar Certificado Discapacidad" at bounding box center [356, 307] width 237 height 15
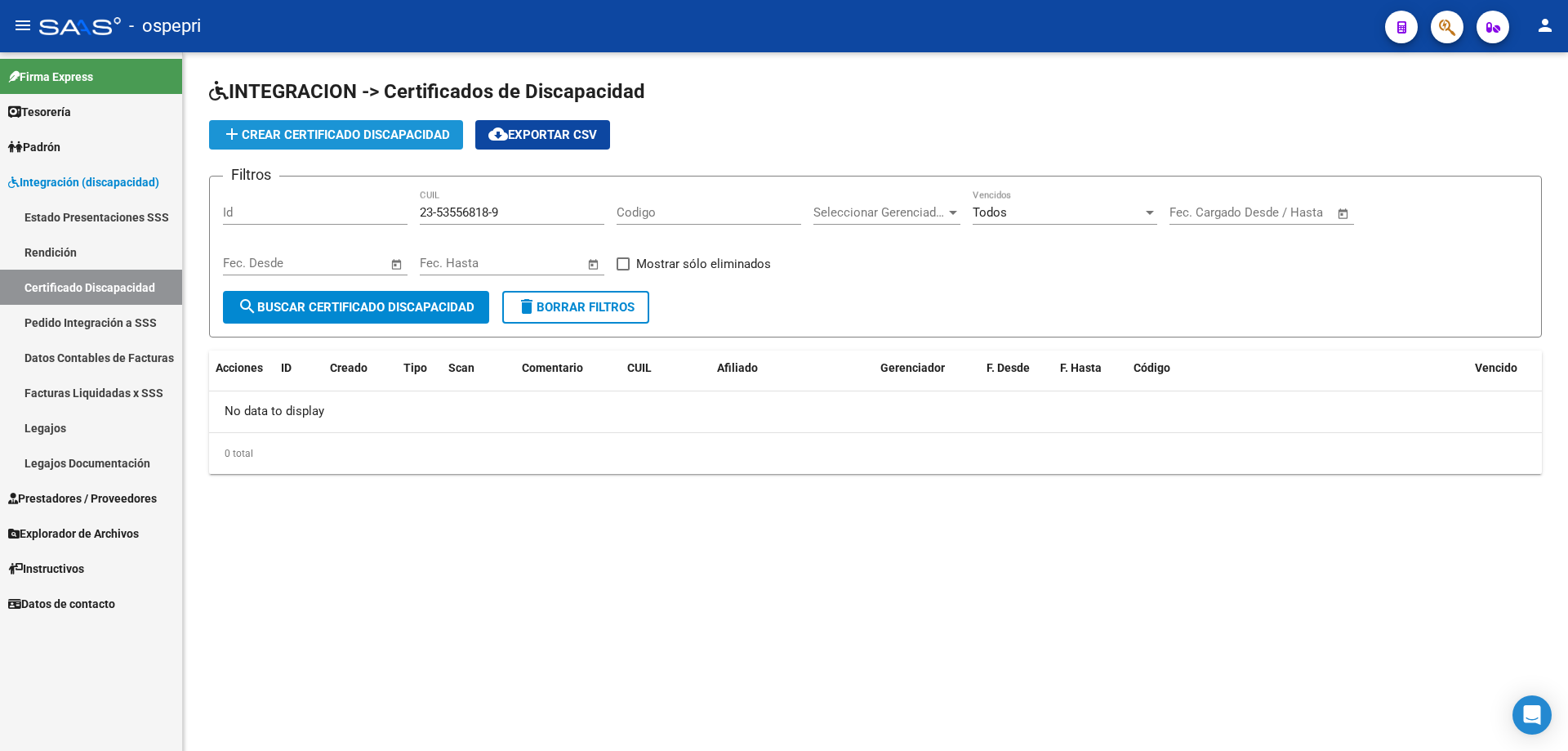
click at [344, 132] on span "add Crear Certificado Discapacidad" at bounding box center [336, 134] width 228 height 15
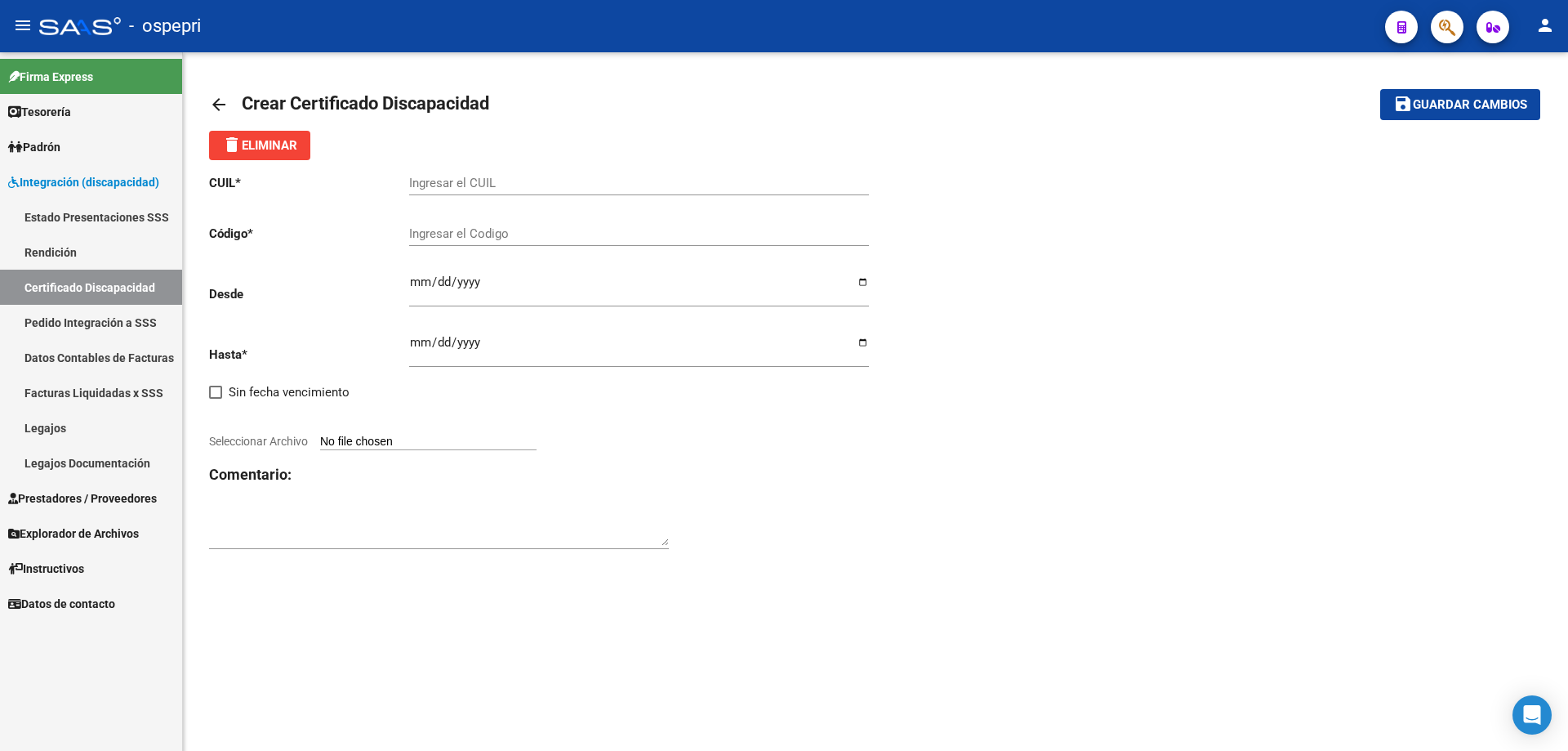
click at [416, 179] on input "Ingresar el CUIL" at bounding box center [639, 183] width 460 height 15
type input "23-53556818-9"
click at [427, 238] on input "Ingresar el Codigo" at bounding box center [639, 233] width 460 height 15
type input "23535568189"
click at [414, 278] on input "Ingresar fec. Desde" at bounding box center [639, 289] width 460 height 26
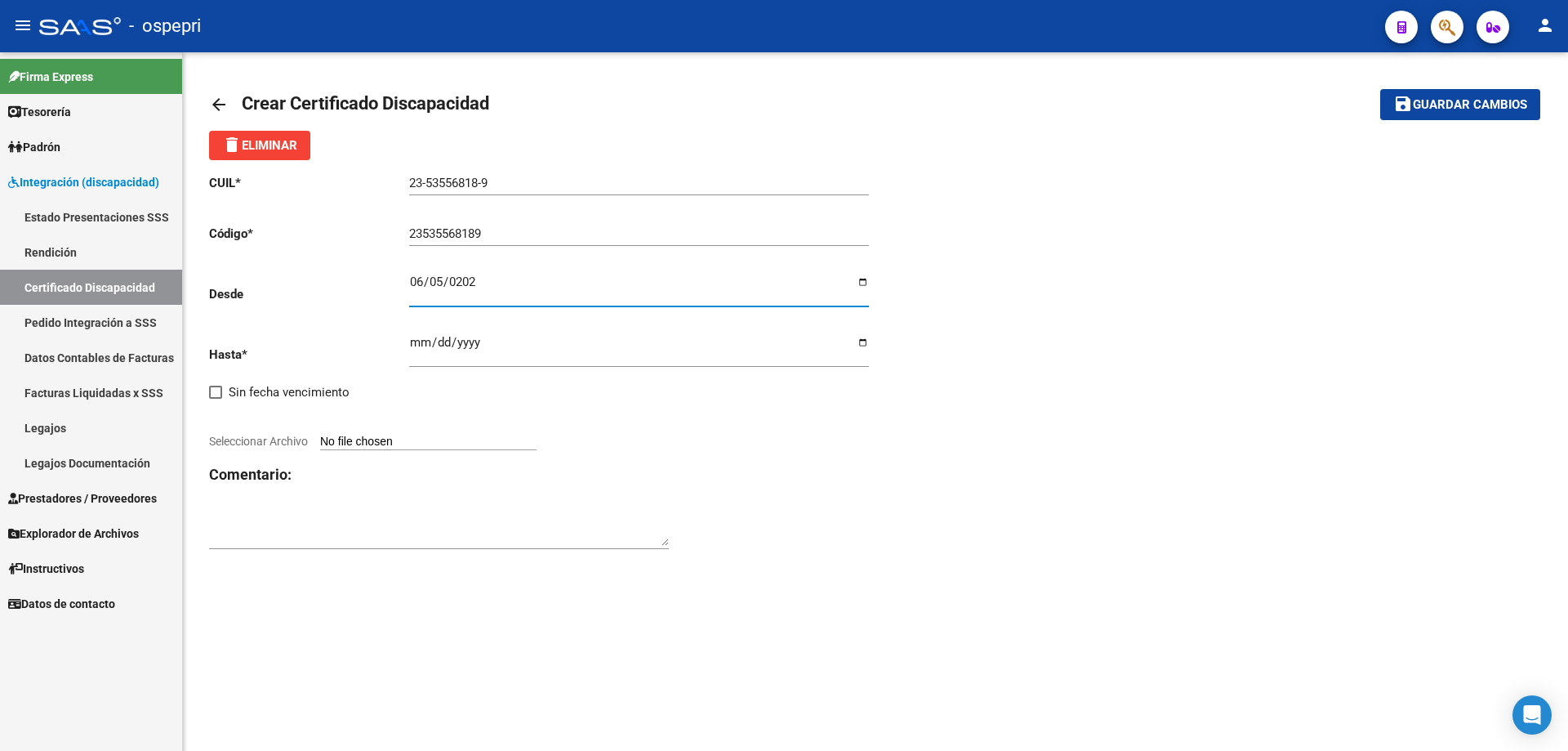
type input "[DATE]"
click at [407, 337] on div "CUIL * 23-53556818-9 Ingresar el CUIL Código * 23535568189 Ingresar el Codigo D…" at bounding box center [542, 363] width 666 height 405
click at [412, 348] on input "Ingresar fec. Hasta" at bounding box center [639, 349] width 460 height 26
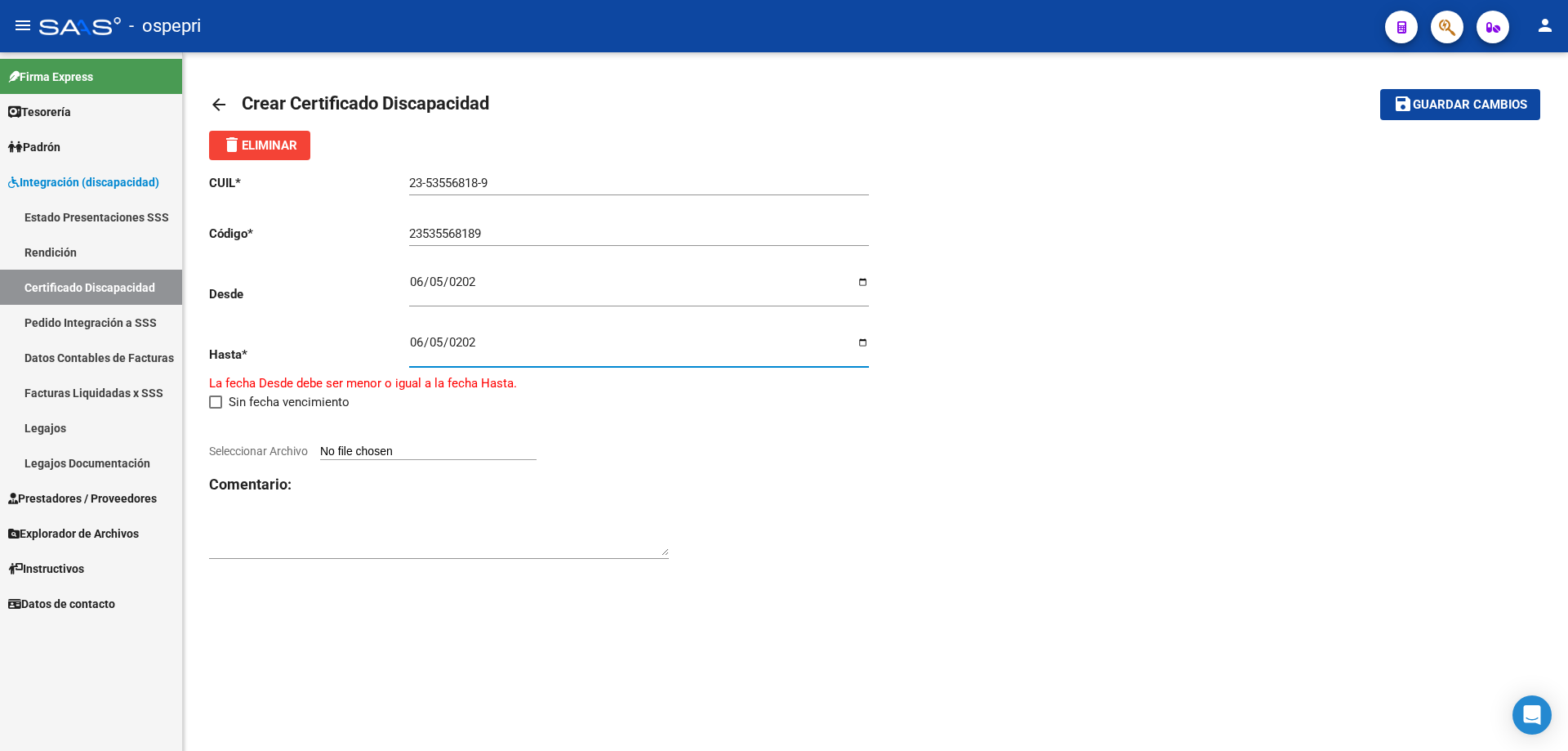
type input "[DATE]"
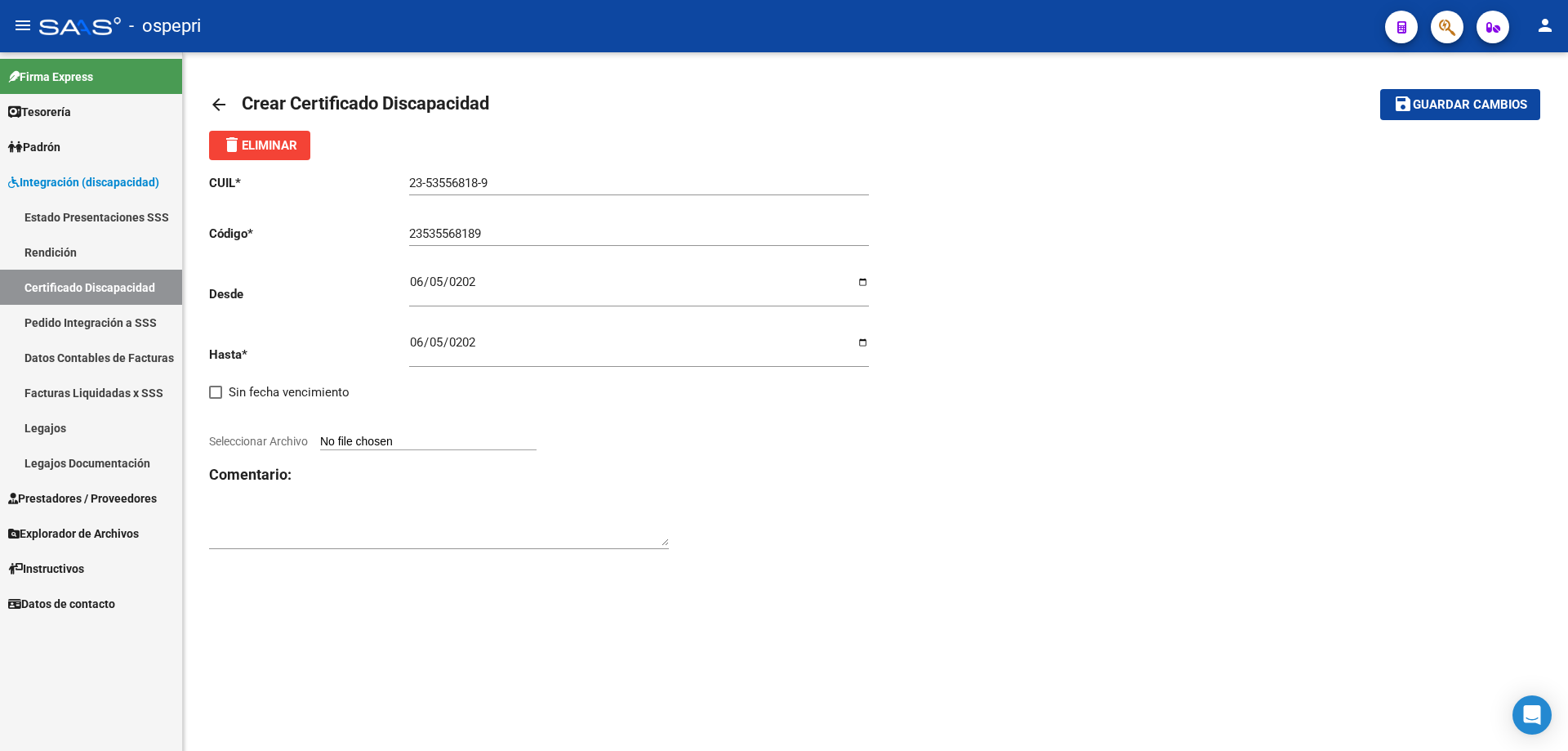
type input "C:\fakepath\CUD [PERSON_NAME].pdf"
click at [978, 524] on div "CUIL * 23-53556818-9 Ingresar el CUIL Código * 23535568189 Ingresar el Codigo D…" at bounding box center [876, 353] width 1333 height 386
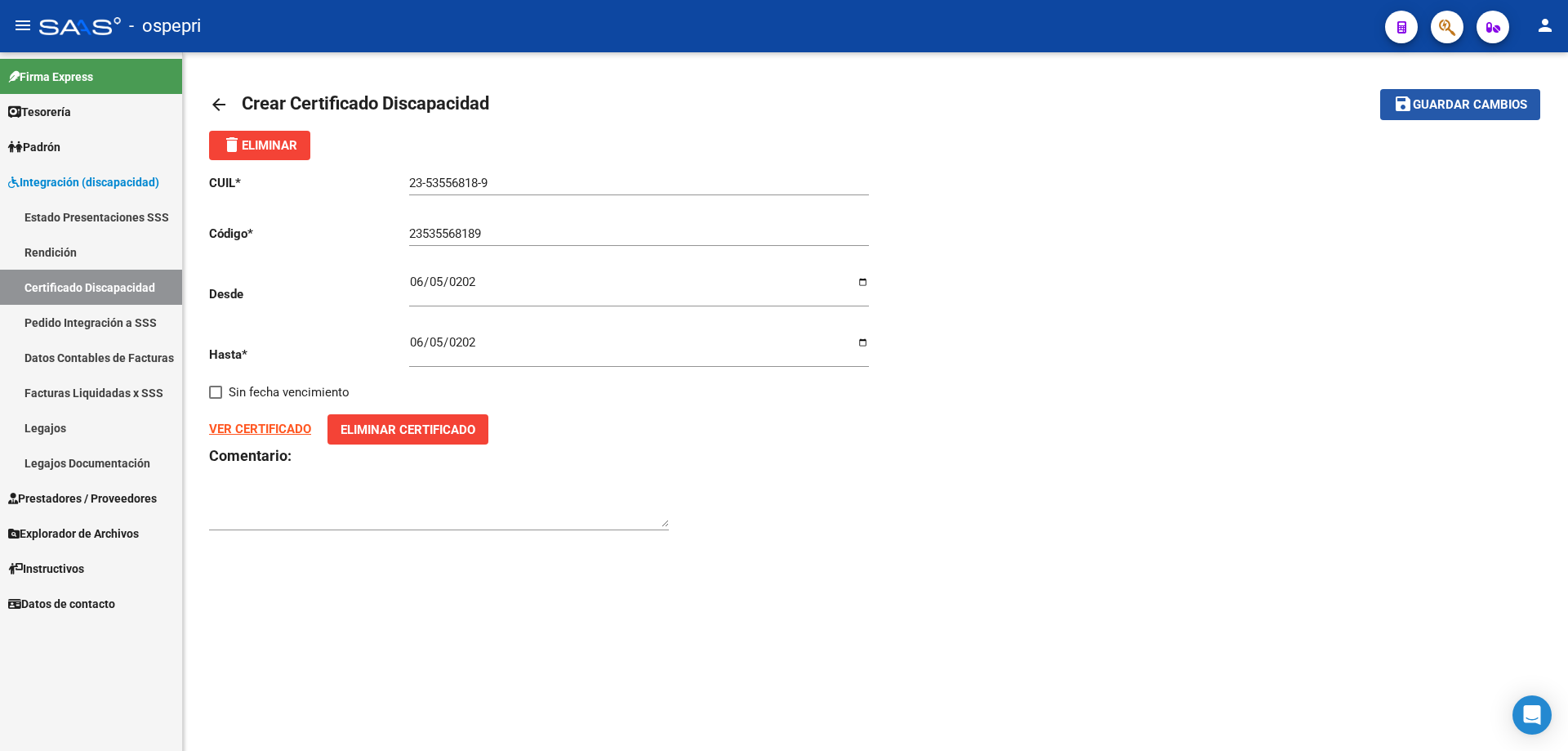
click at [1470, 101] on span "Guardar cambios" at bounding box center [1470, 105] width 115 height 15
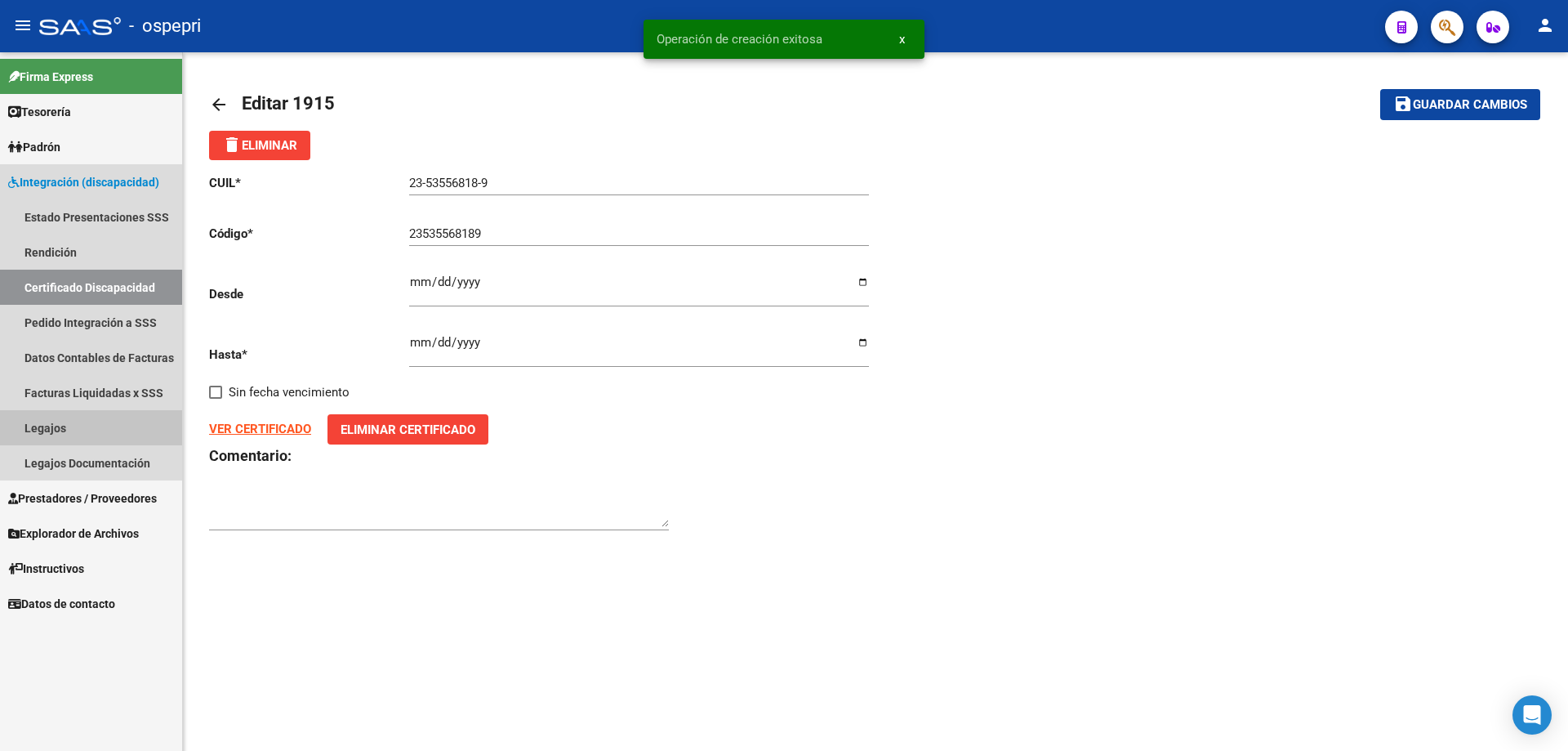
click at [53, 426] on link "Legajos" at bounding box center [91, 427] width 183 height 35
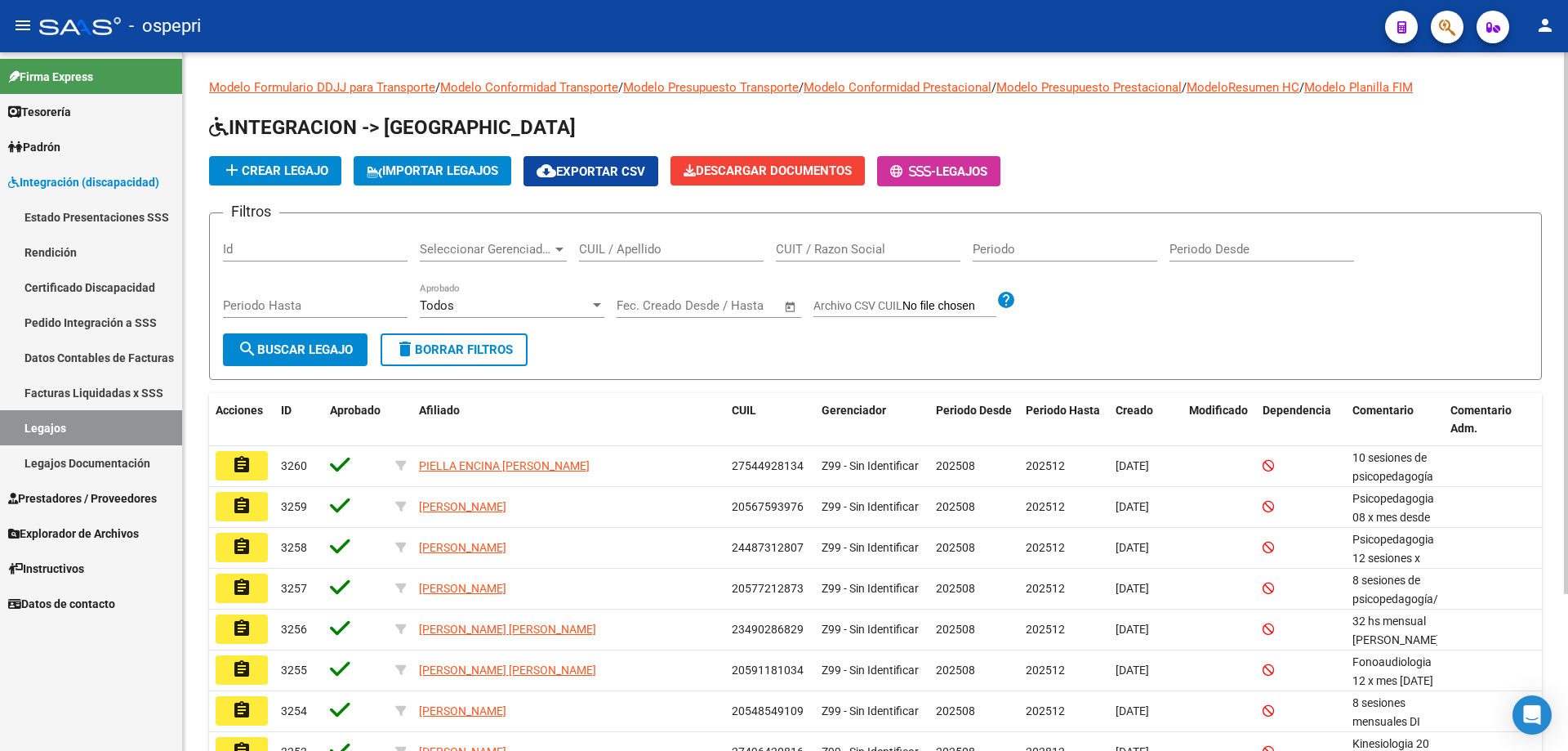
click at [607, 247] on input "CUIL / Apellido" at bounding box center [672, 249] width 184 height 15
type input "23535568189"
click at [286, 357] on button "search Buscar Legajo" at bounding box center [295, 350] width 145 height 33
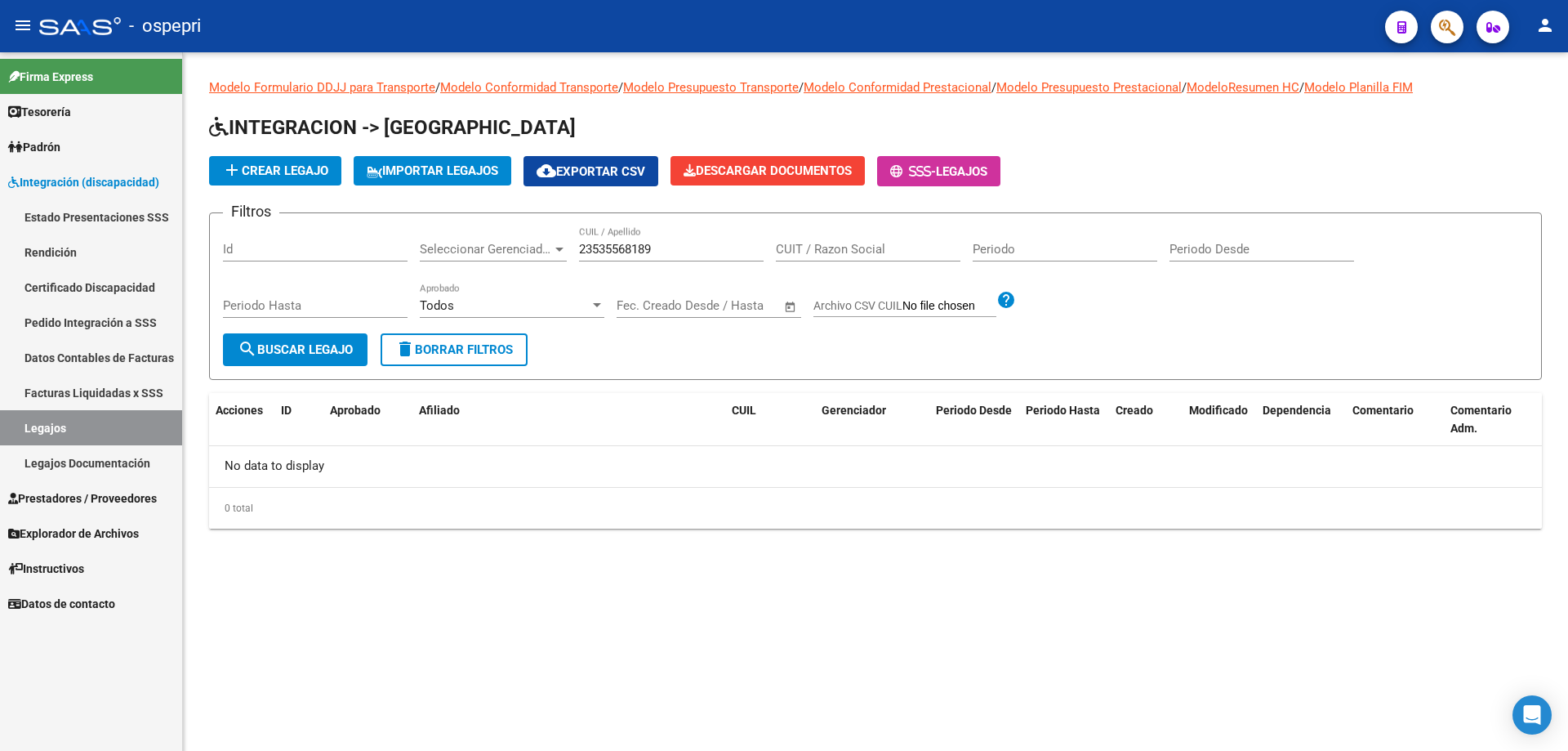
click at [278, 164] on span "add Crear Legajo" at bounding box center [275, 171] width 106 height 15
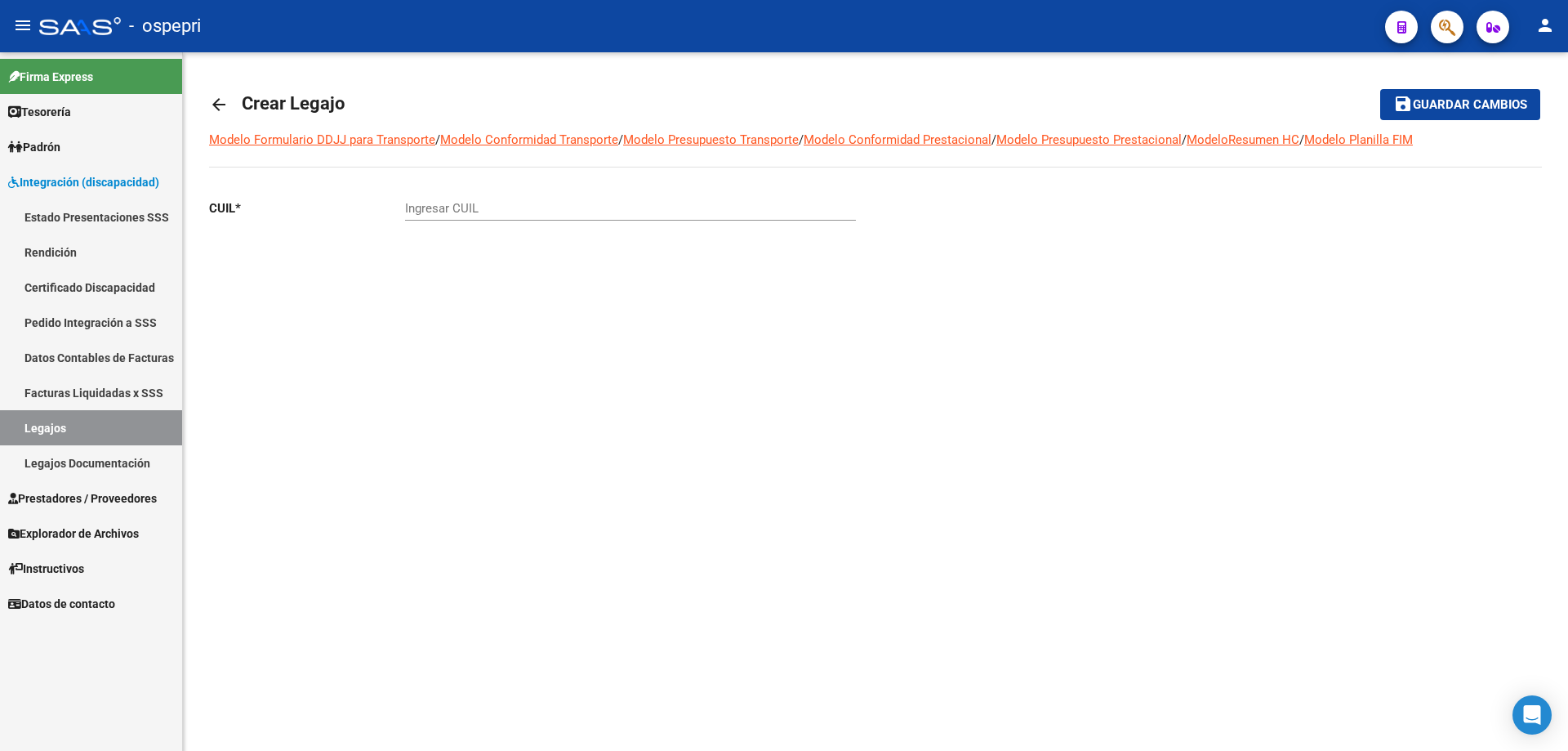
click at [420, 206] on input "Ingresar CUIL" at bounding box center [631, 208] width 451 height 15
drag, startPoint x: 502, startPoint y: 206, endPoint x: 472, endPoint y: 206, distance: 30.0
click at [472, 206] on input "53-53556818-9" at bounding box center [631, 208] width 451 height 15
click at [409, 206] on input "53-53556818-9" at bounding box center [631, 208] width 451 height 15
type input "23-53556818-9"
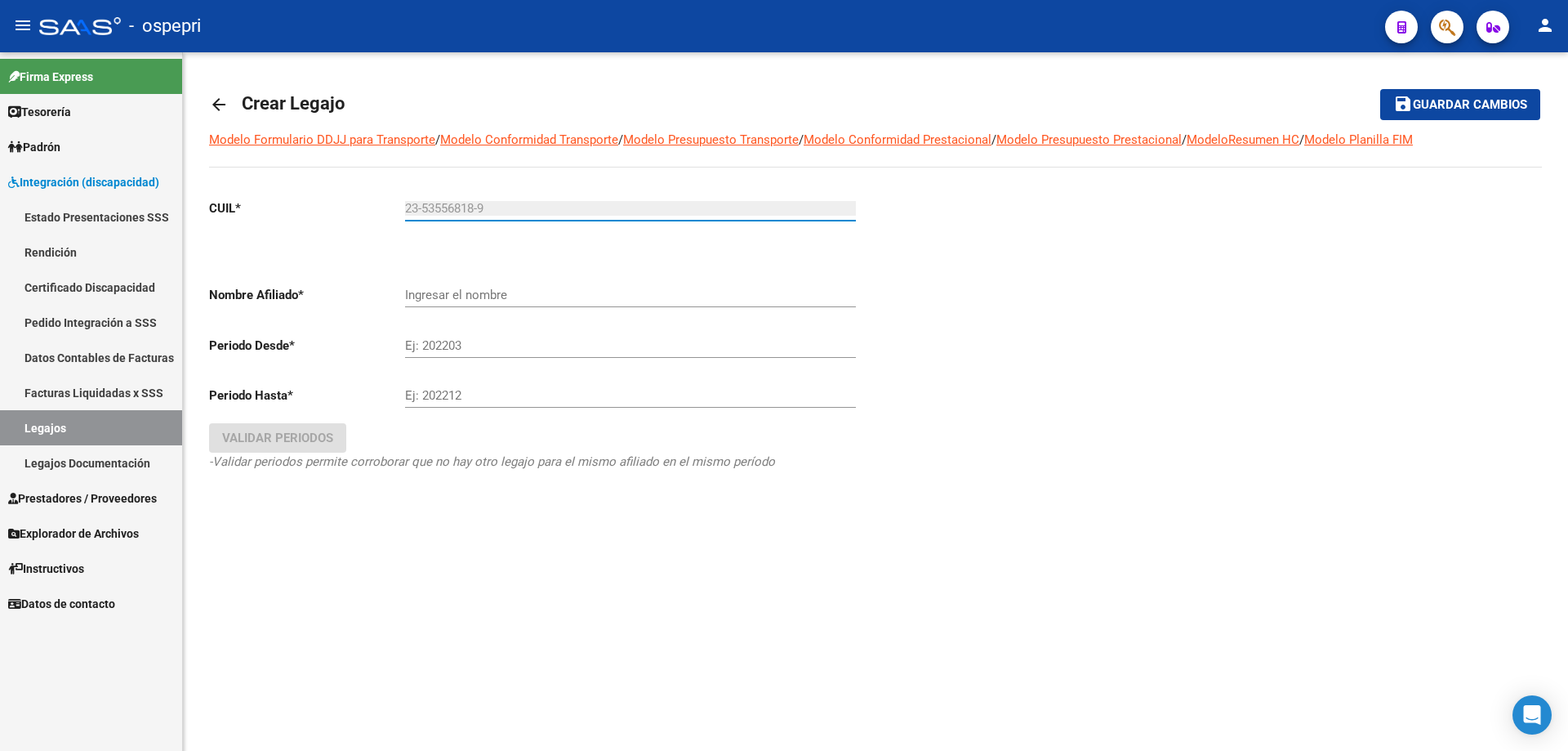
type input "[PERSON_NAME]"
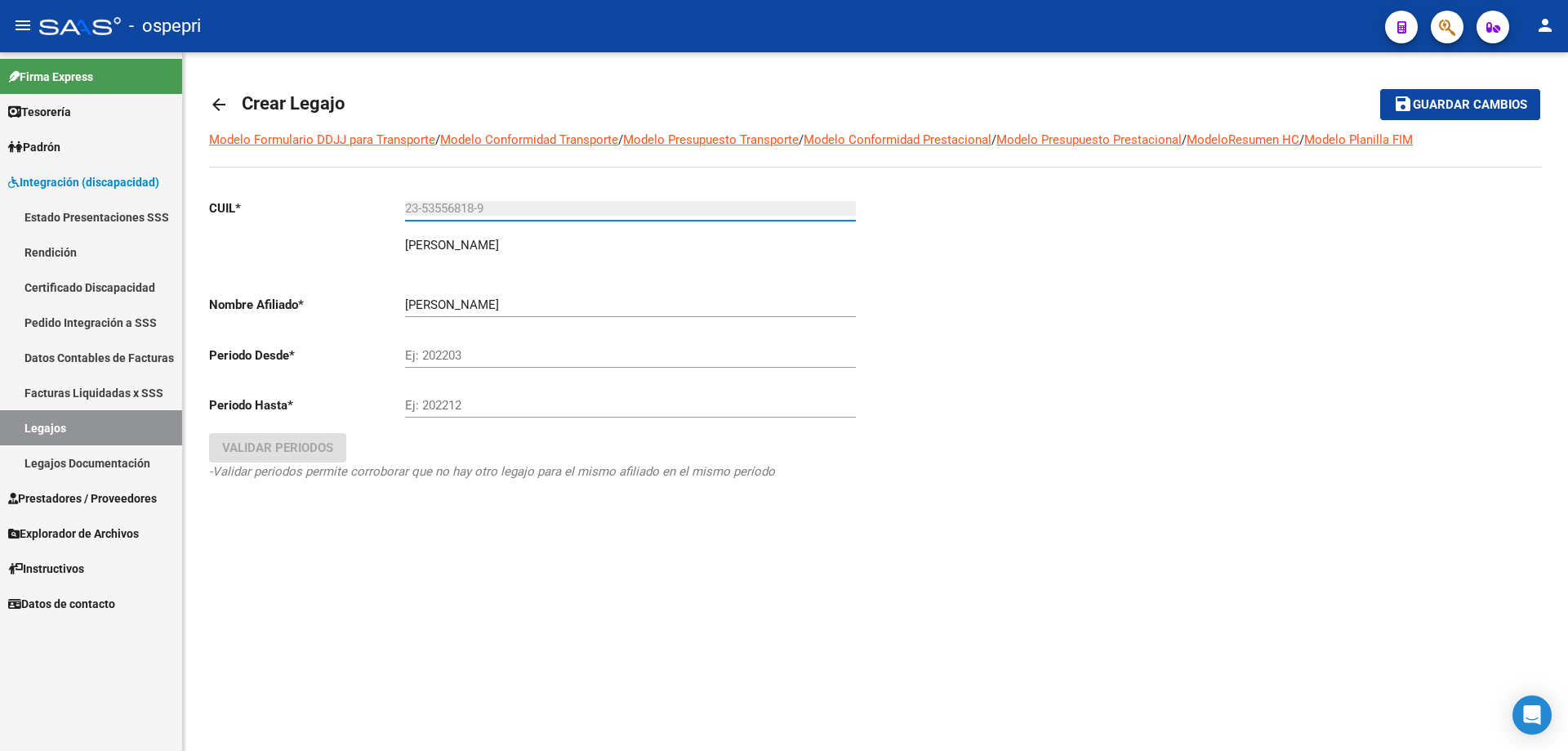
type input "23-53556818-9"
click at [441, 351] on input "Ej: 202203" at bounding box center [631, 355] width 451 height 15
type input "202508"
drag, startPoint x: 423, startPoint y: 390, endPoint x: 423, endPoint y: 402, distance: 12.0
click at [423, 400] on div "Ej: 202212" at bounding box center [631, 400] width 451 height 35
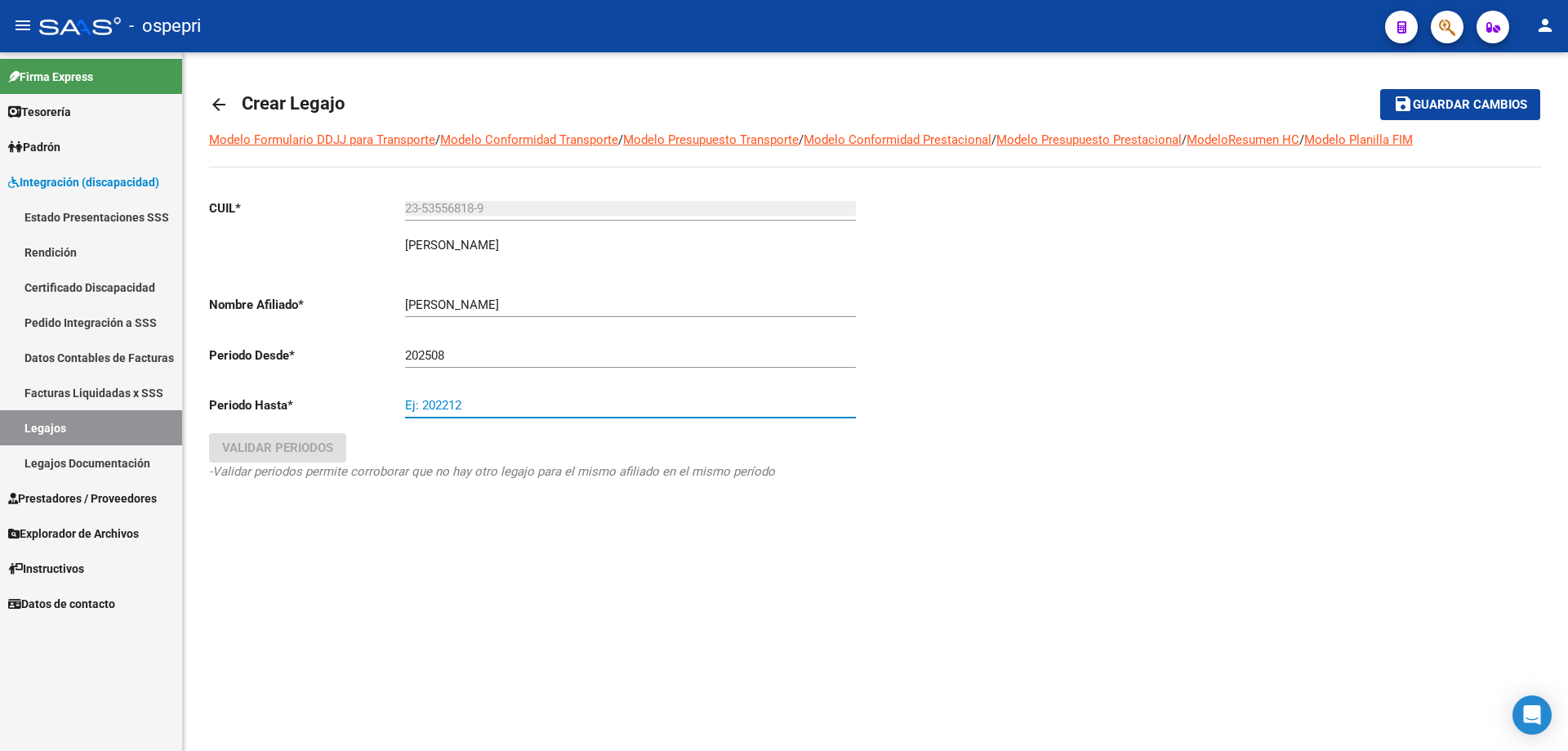
click at [423, 402] on input "Ej: 202212" at bounding box center [631, 405] width 451 height 15
type input "202512"
click at [259, 444] on span "Validar Periodos" at bounding box center [277, 447] width 111 height 15
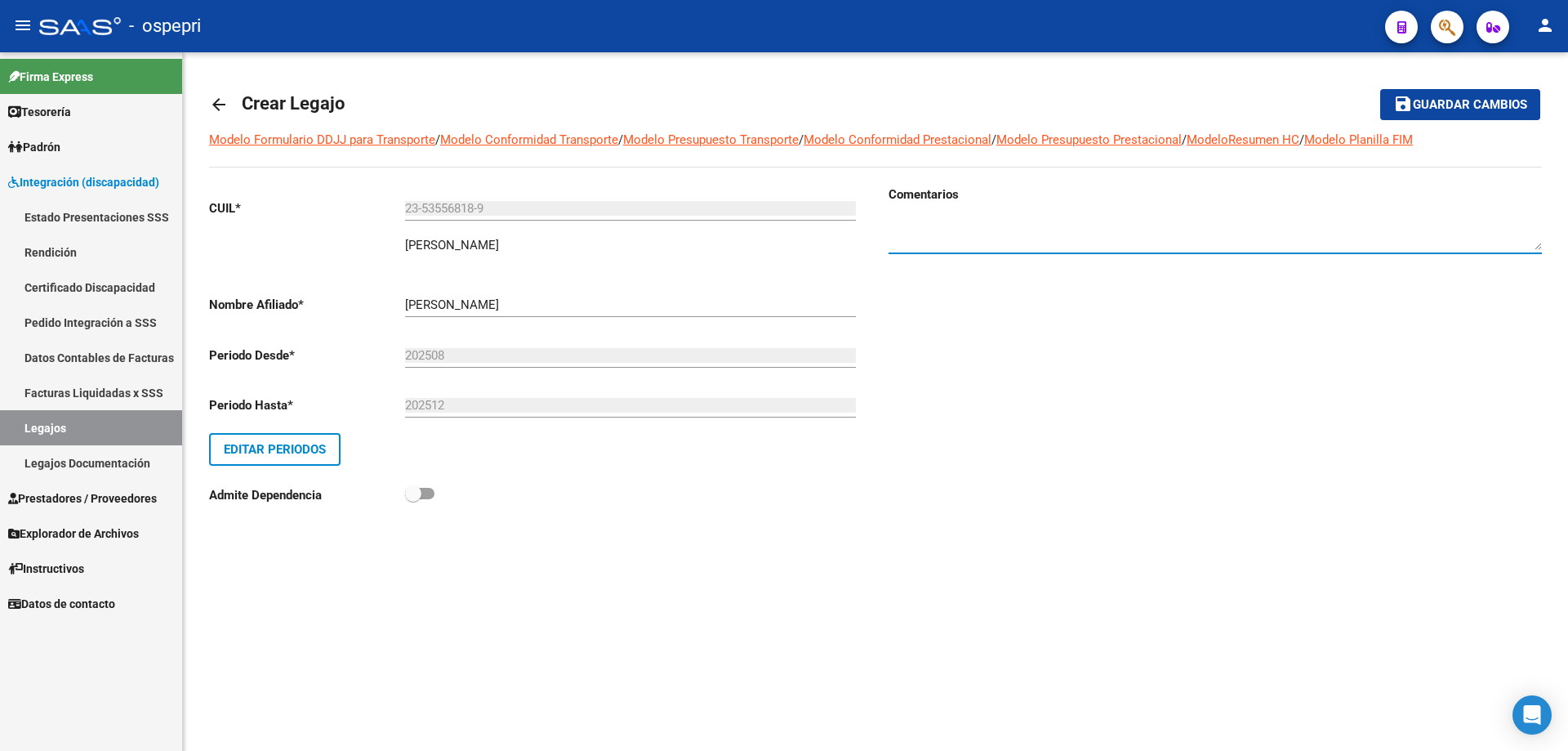
click at [906, 218] on textarea at bounding box center [1215, 233] width 654 height 33
type textarea "Fonoaudiologia 12 x mes deSDE EL [DATE] AL [DATE] [PERSON_NAME]"
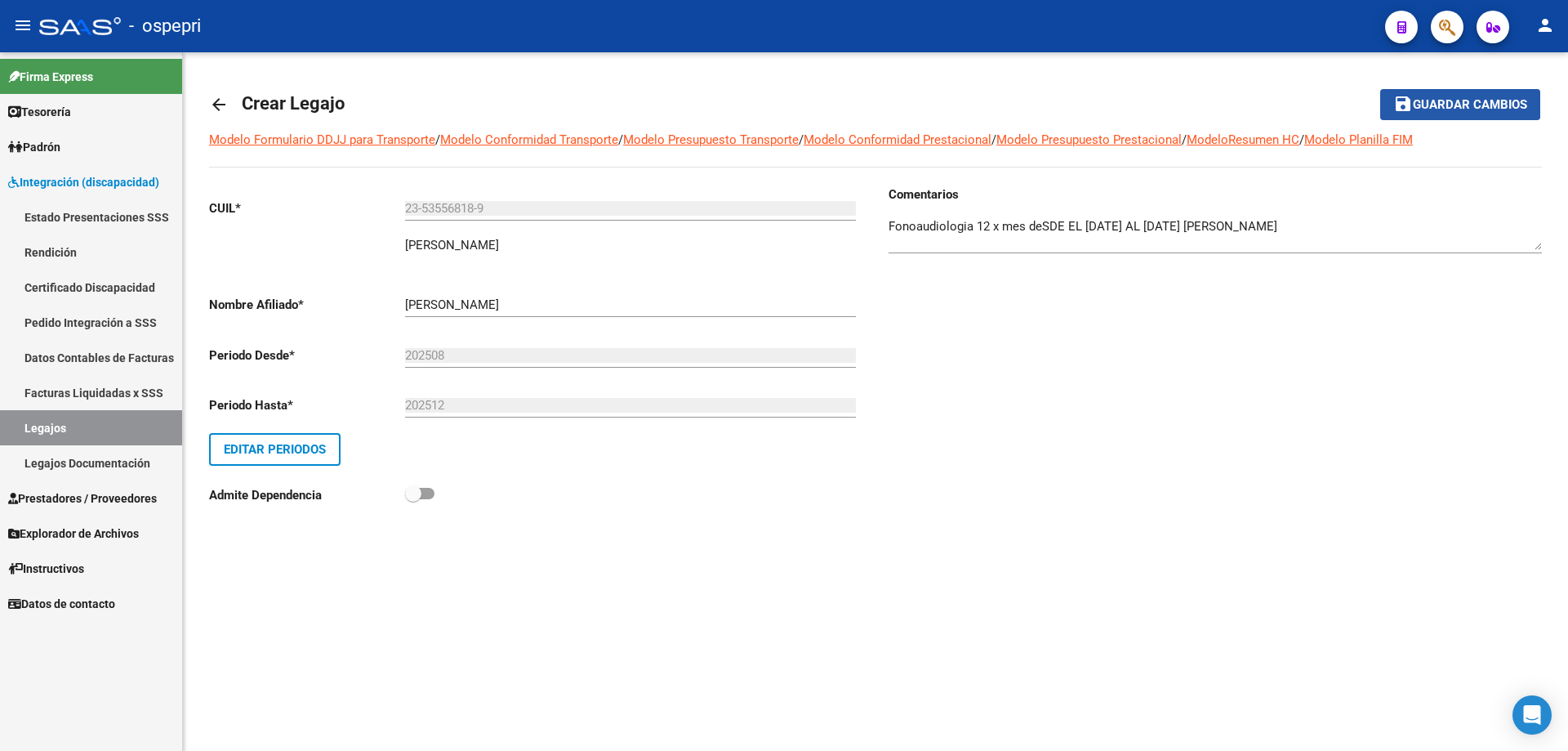
click at [1442, 113] on button "save Guardar cambios" at bounding box center [1460, 103] width 160 height 30
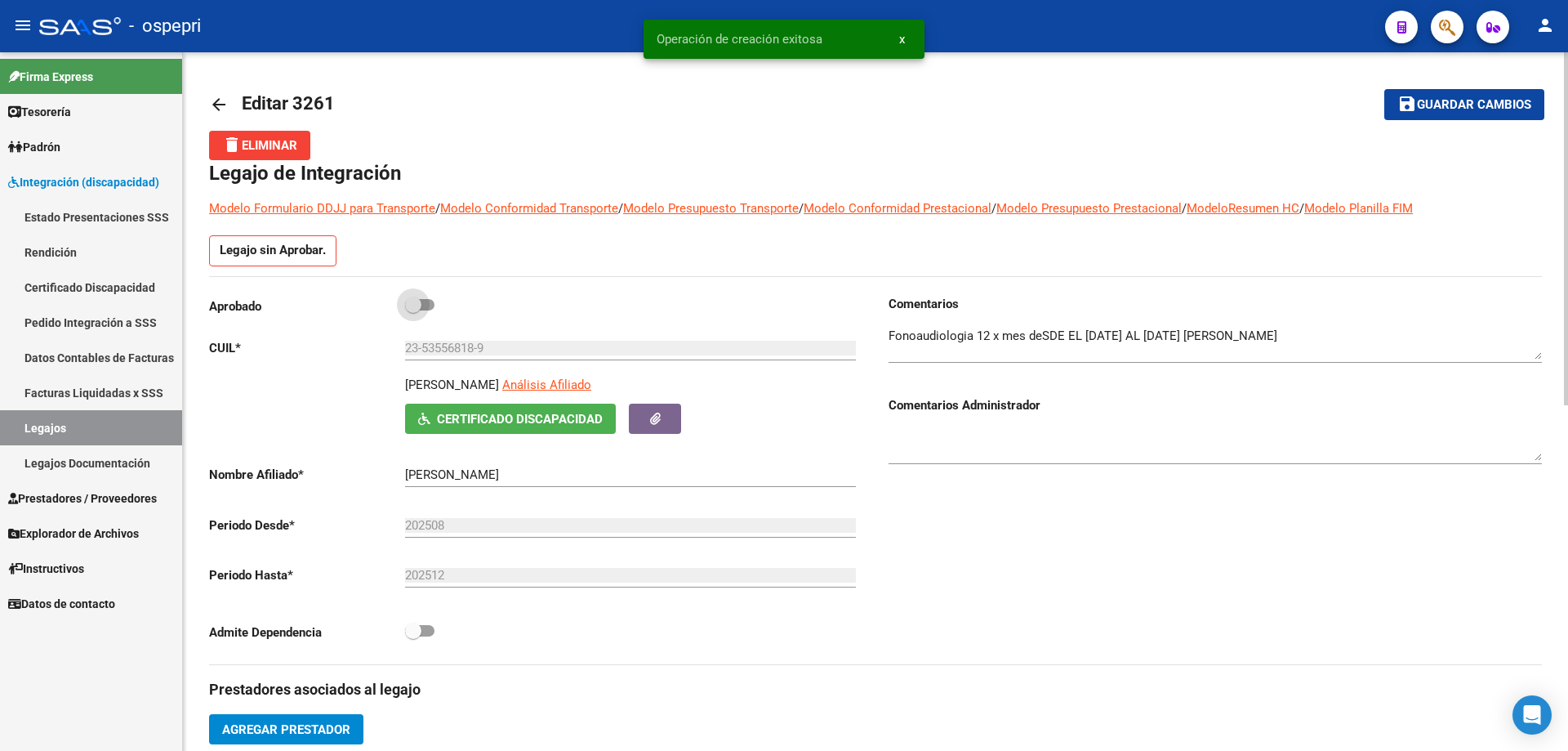
click at [420, 307] on span at bounding box center [413, 304] width 16 height 16
click at [413, 310] on input "checkbox" at bounding box center [412, 310] width 1 height 1
checkbox input "true"
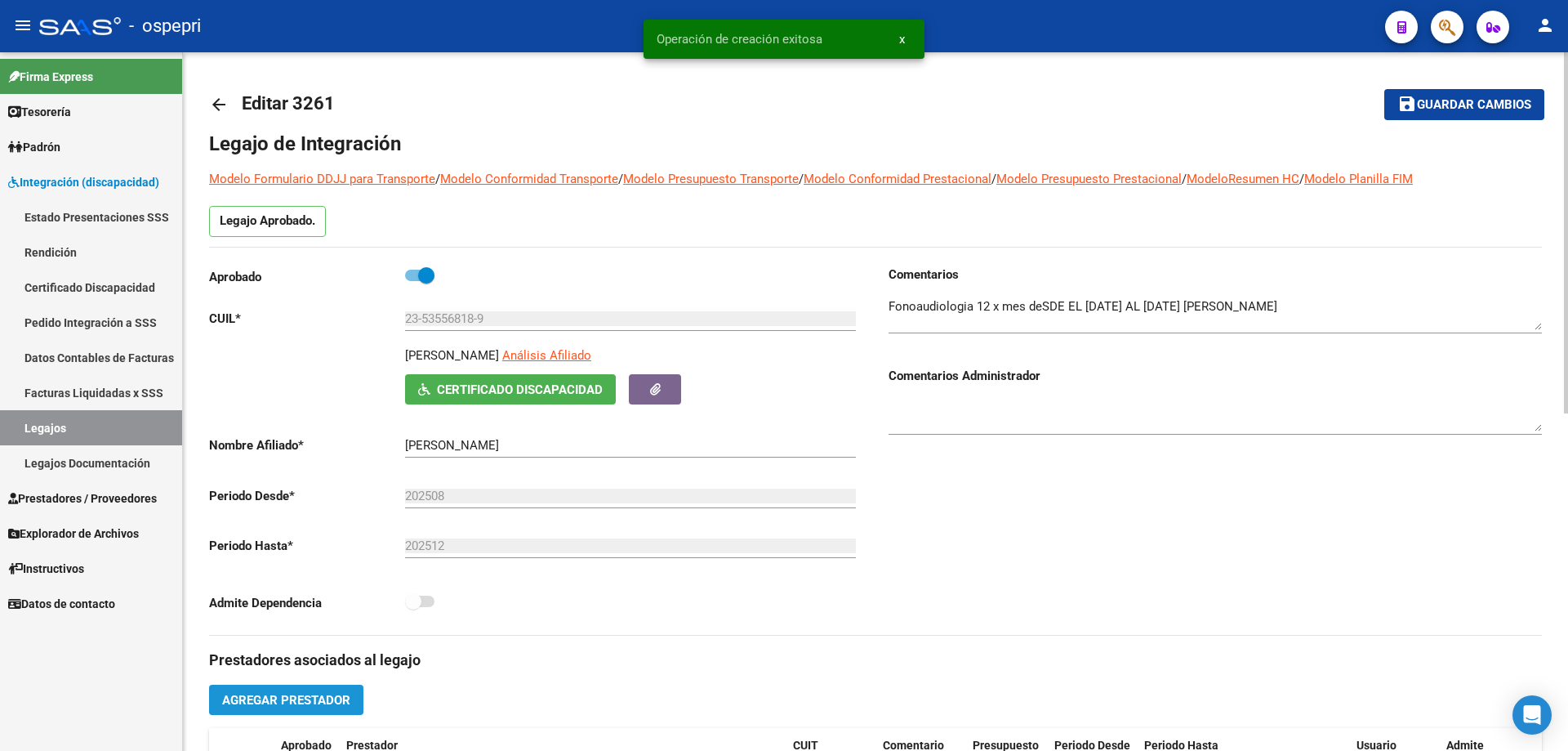
click at [282, 698] on span "Agregar Prestador" at bounding box center [286, 699] width 128 height 15
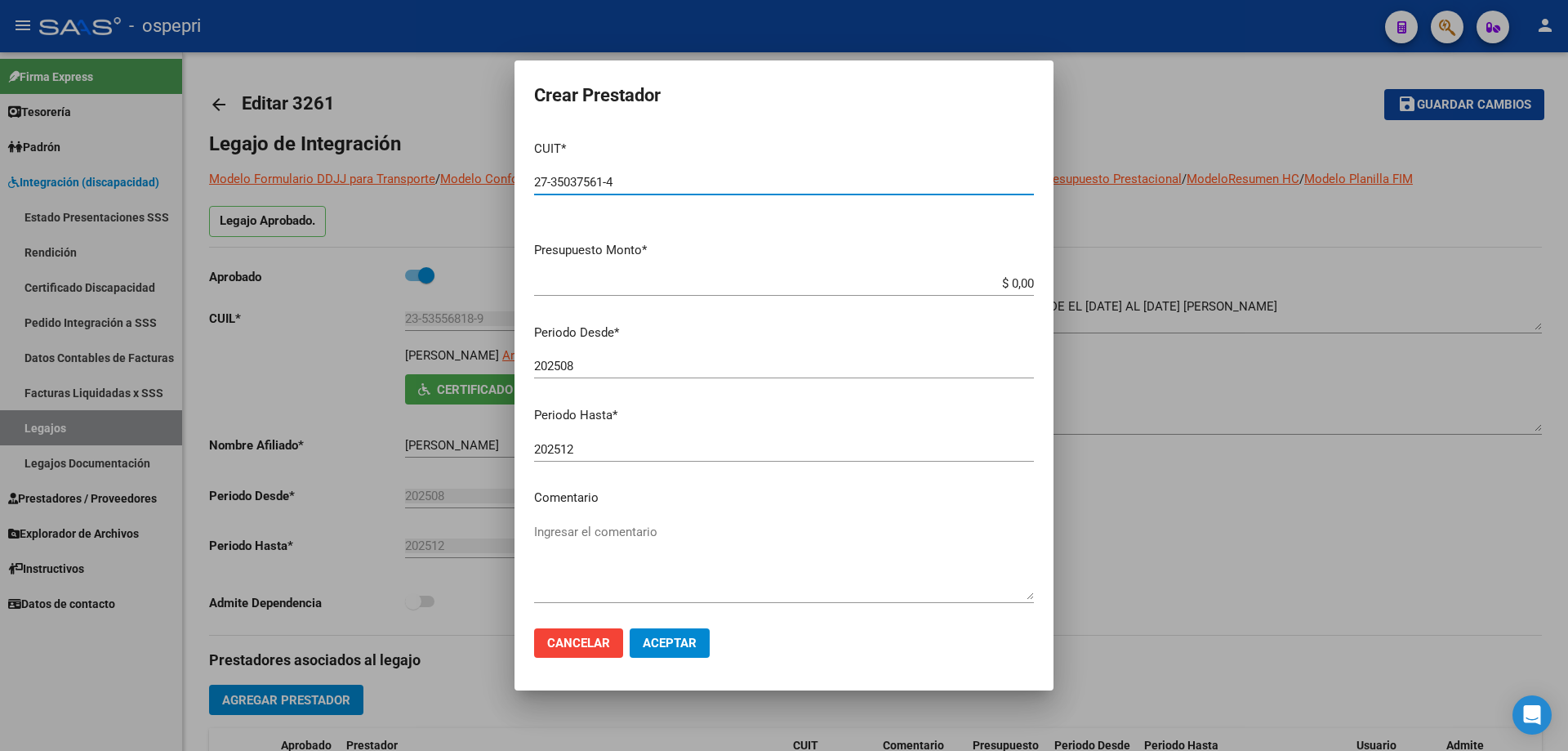
type input "27-35037561-4"
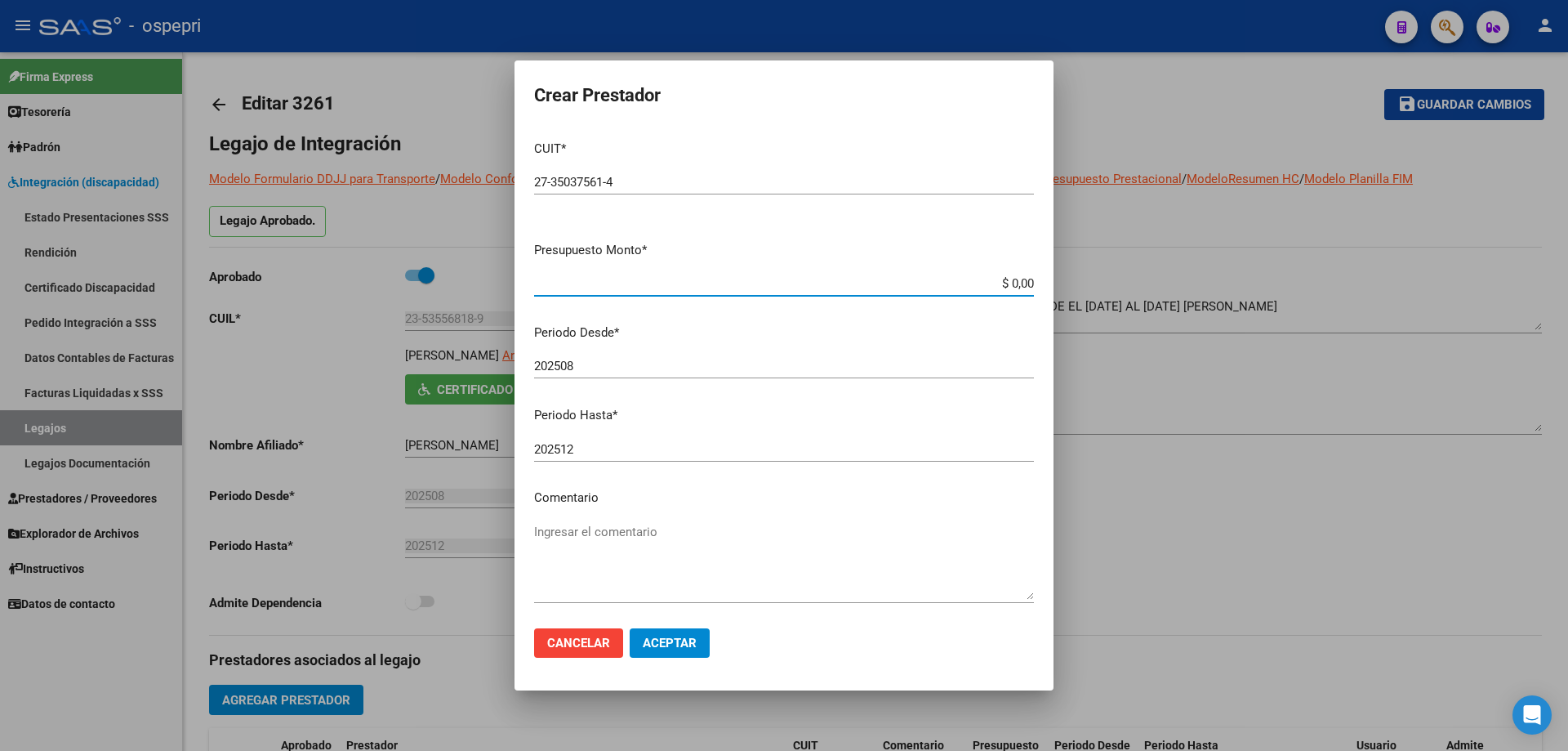
drag, startPoint x: 1019, startPoint y: 282, endPoint x: 900, endPoint y: 284, distance: 119.0
click at [903, 284] on input "$ 0,00" at bounding box center [784, 283] width 500 height 15
type input "$ 14.844,72"
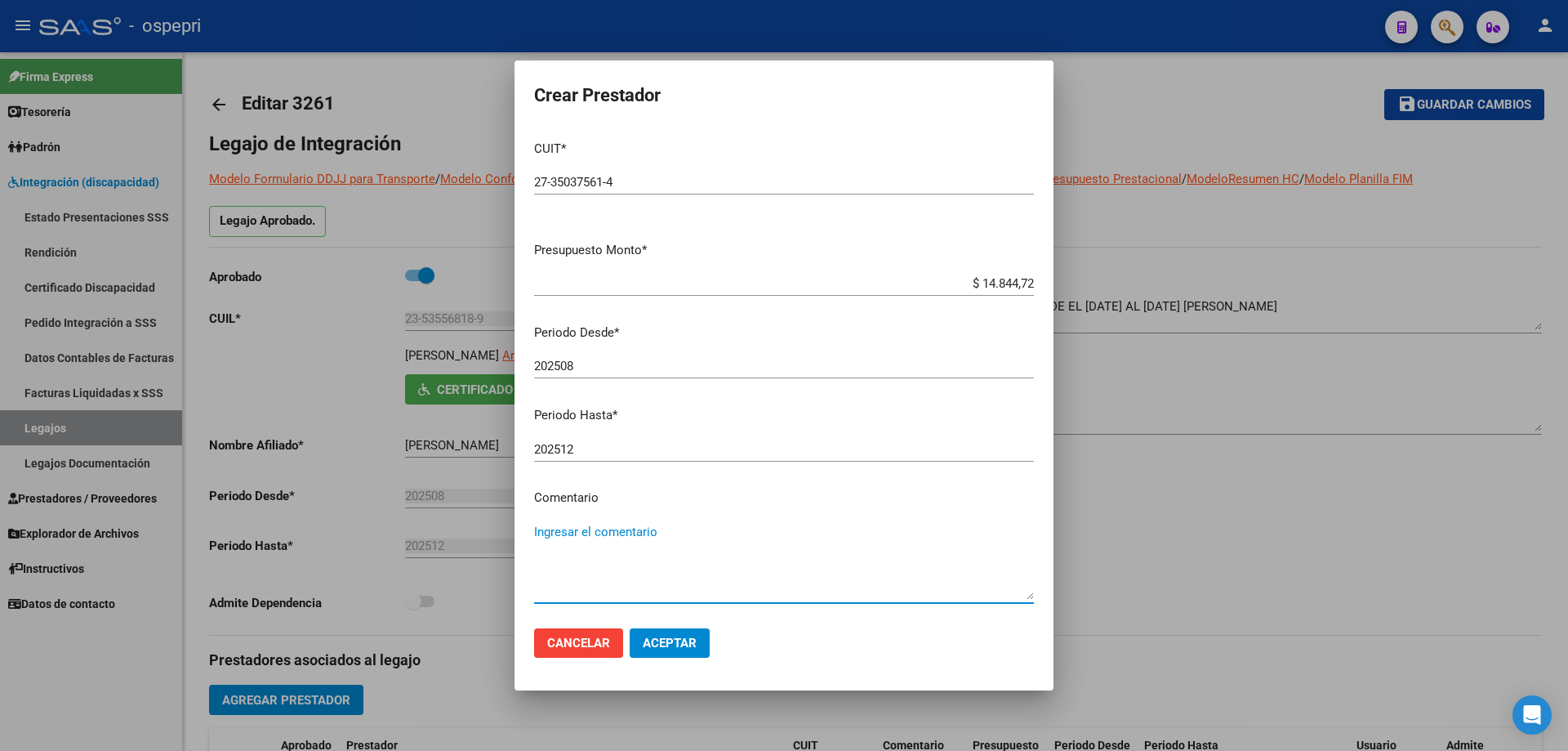
click at [615, 535] on textarea "Ingresar el comentario" at bounding box center [784, 561] width 500 height 77
type textarea "12 x mes desde [DATE] al [DATE]"
click at [673, 653] on button "Aceptar" at bounding box center [669, 642] width 80 height 29
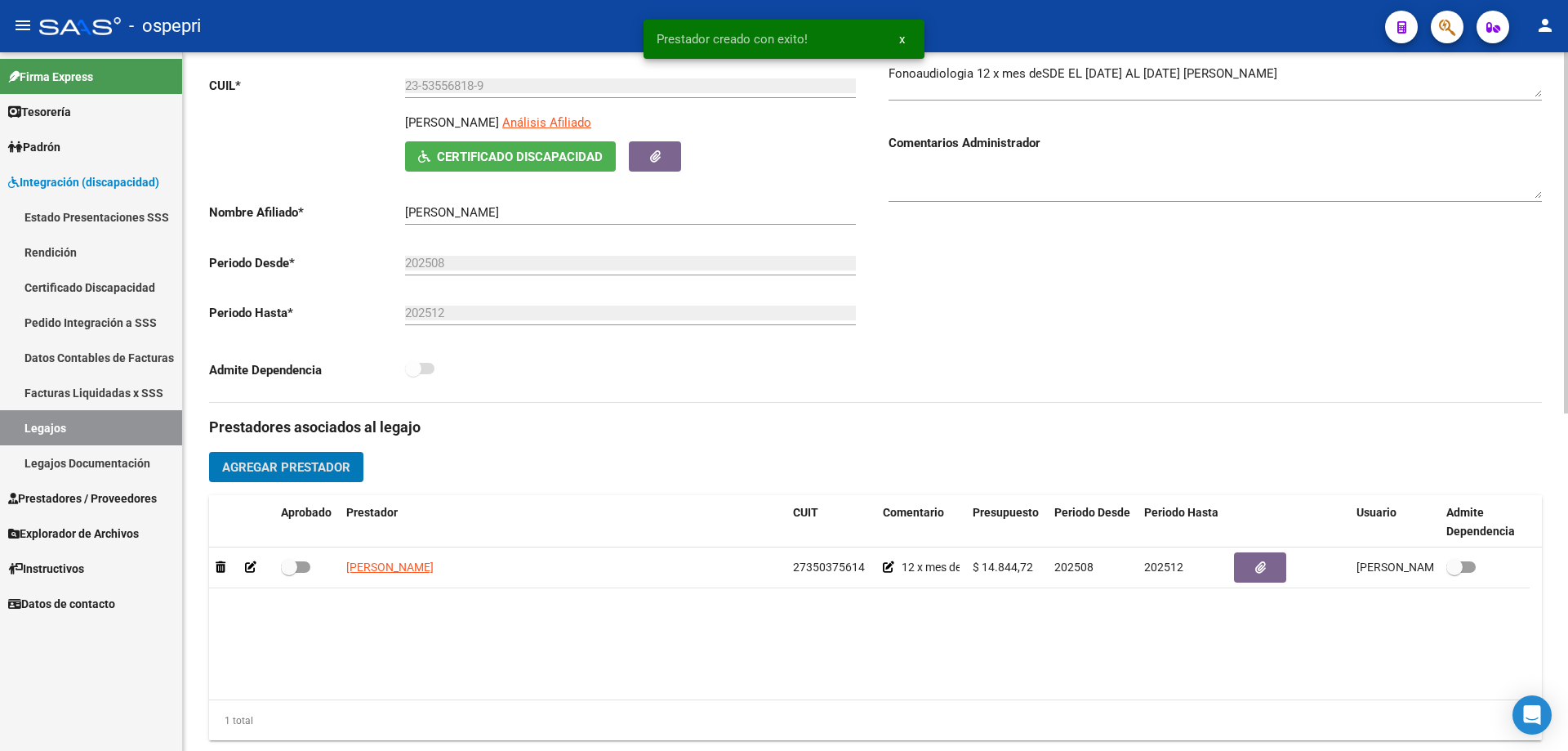
scroll to position [245, 0]
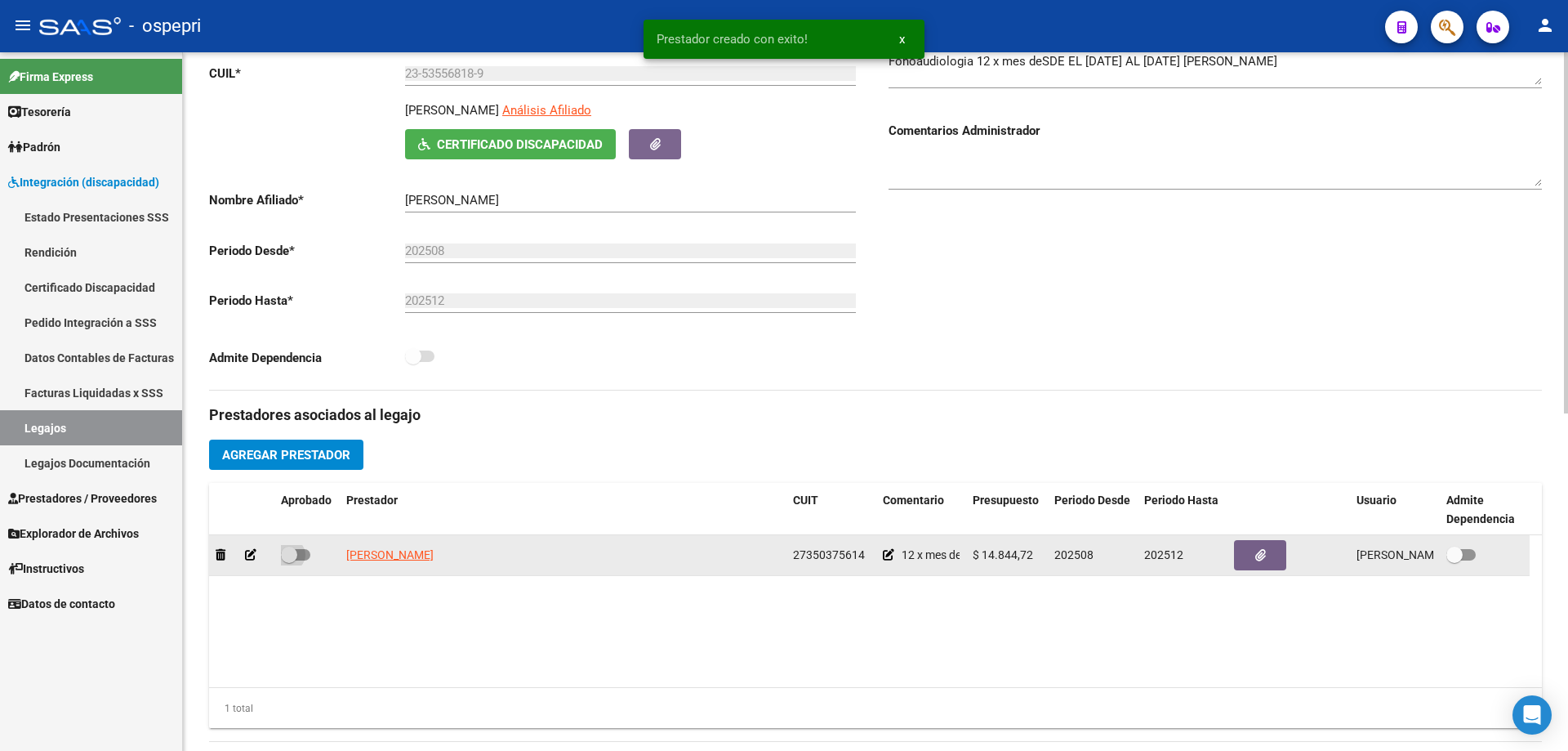
click at [294, 557] on span at bounding box center [288, 555] width 16 height 16
click at [289, 561] on input "checkbox" at bounding box center [288, 561] width 1 height 1
checkbox input "true"
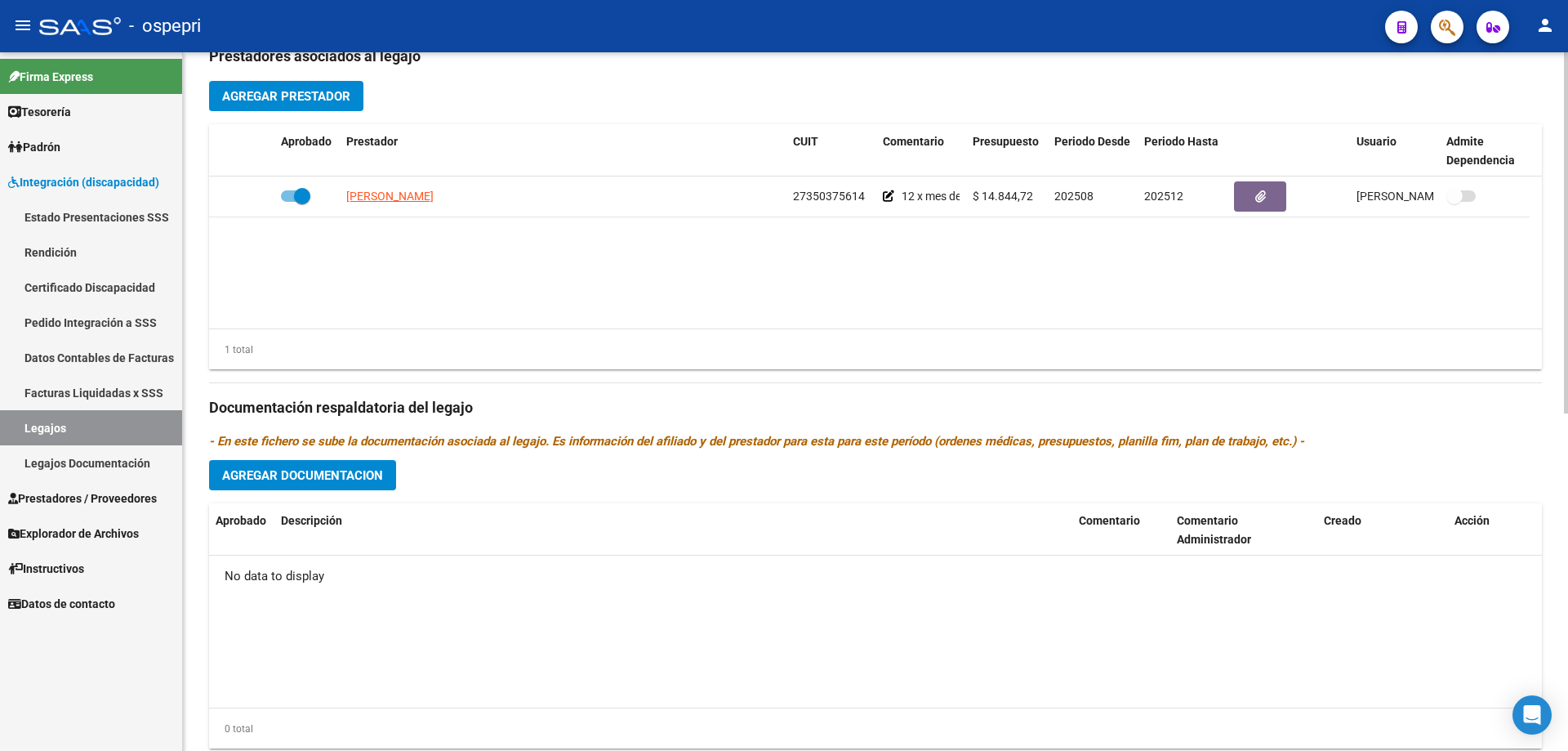
scroll to position [654, 0]
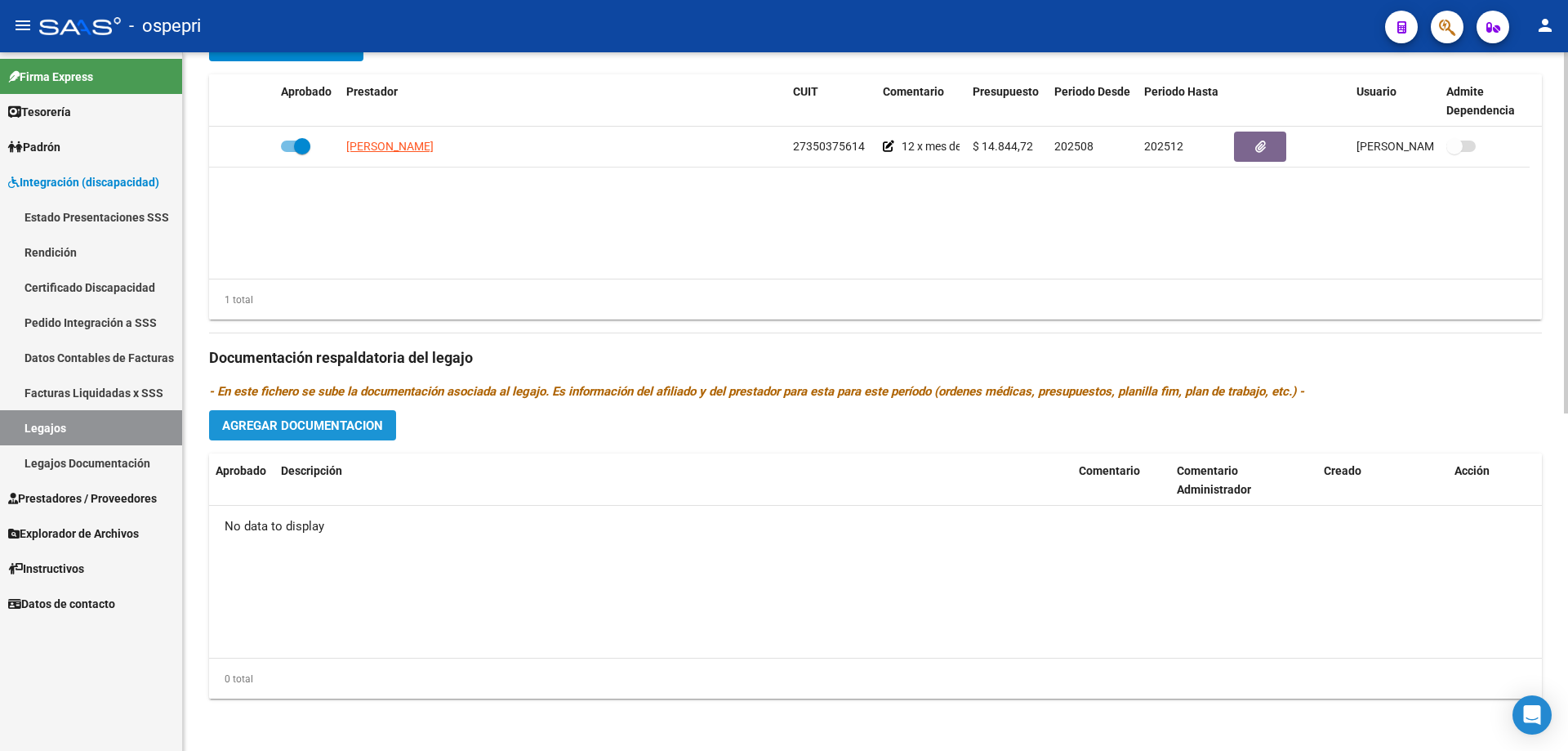
click at [297, 423] on span "Agregar Documentacion" at bounding box center [302, 425] width 161 height 15
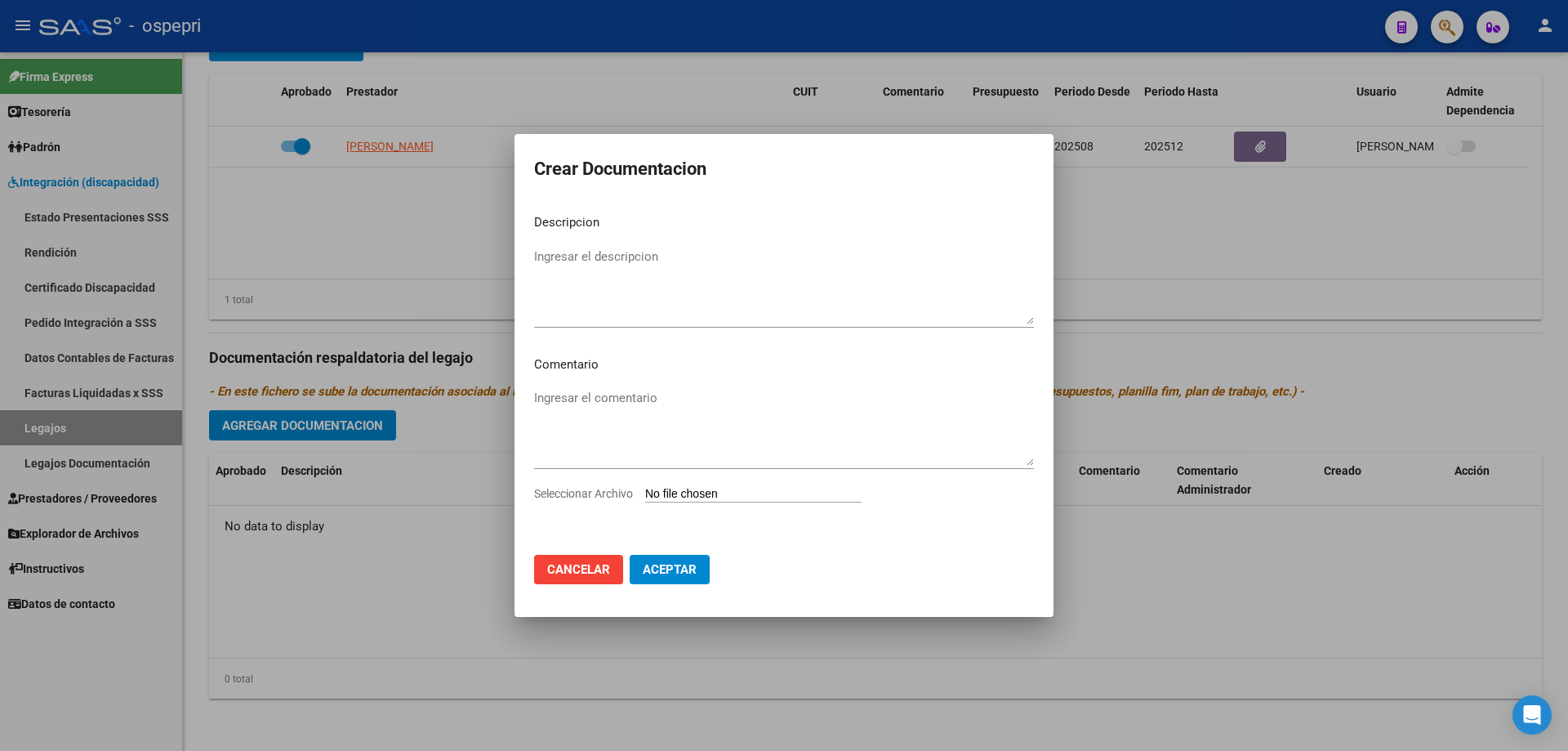
type input "C:\fakepath\23535568189 (1).pdf"
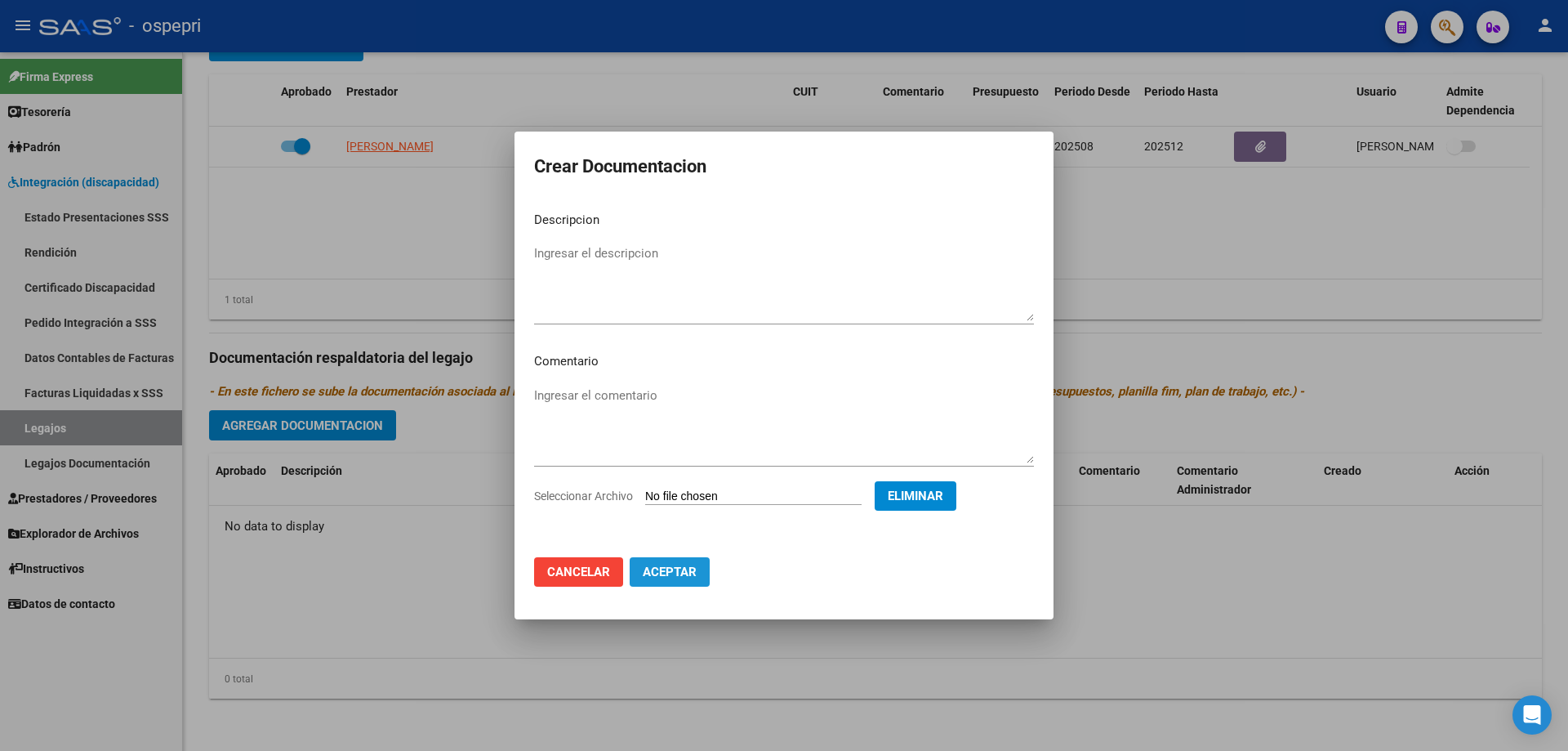
click at [664, 571] on span "Aceptar" at bounding box center [670, 572] width 54 height 15
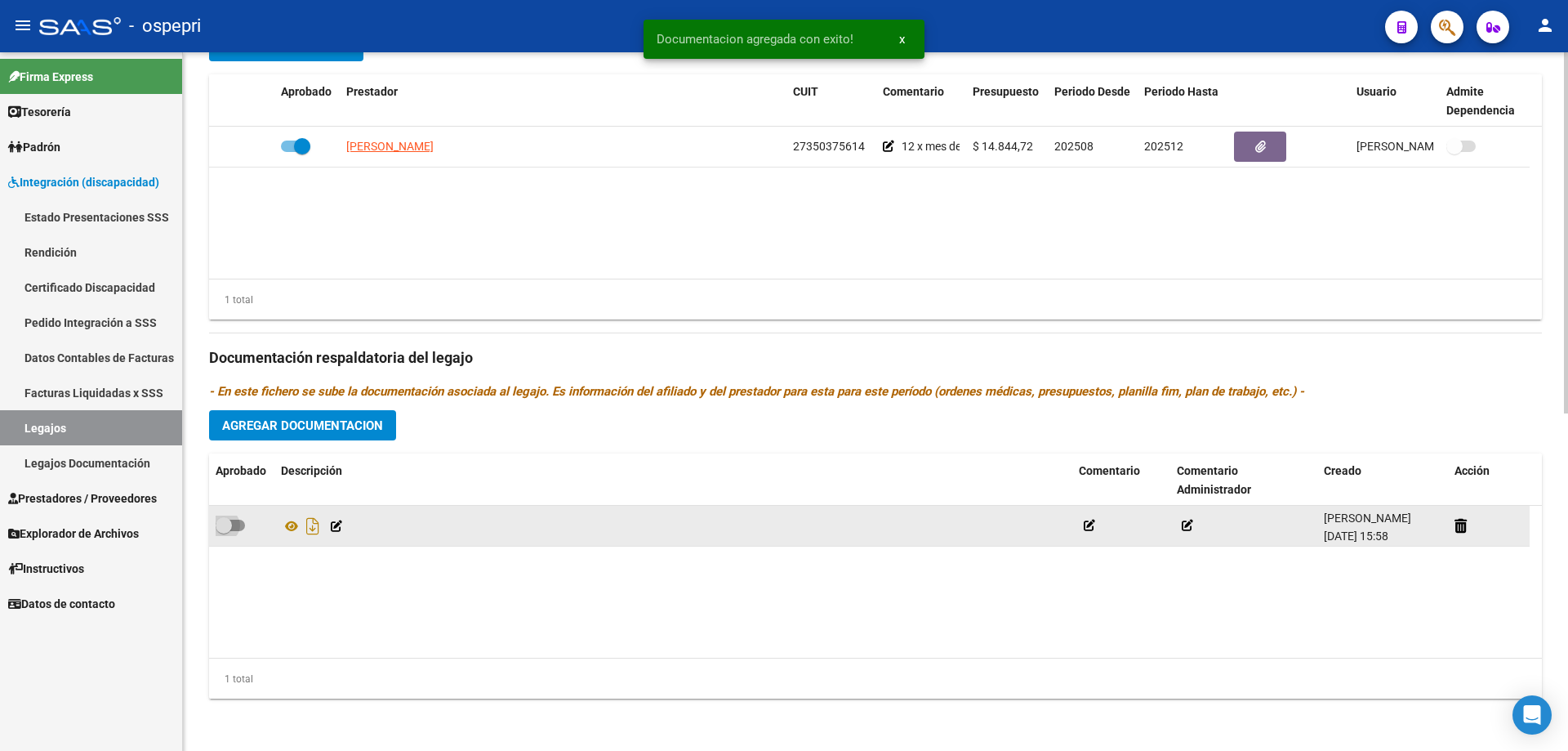
click at [226, 524] on span at bounding box center [223, 524] width 16 height 16
click at [224, 531] on input "checkbox" at bounding box center [223, 531] width 1 height 1
checkbox input "true"
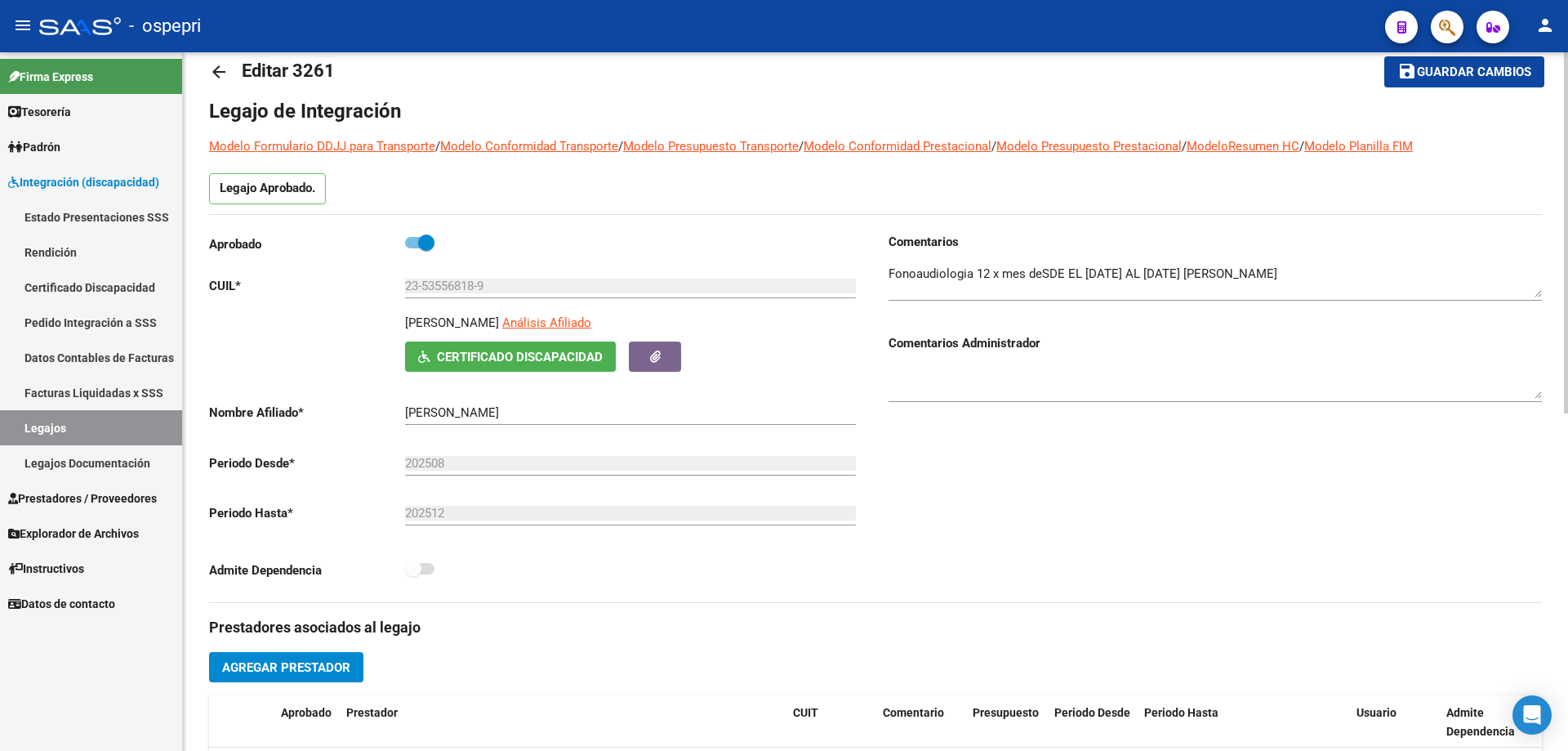
scroll to position [0, 0]
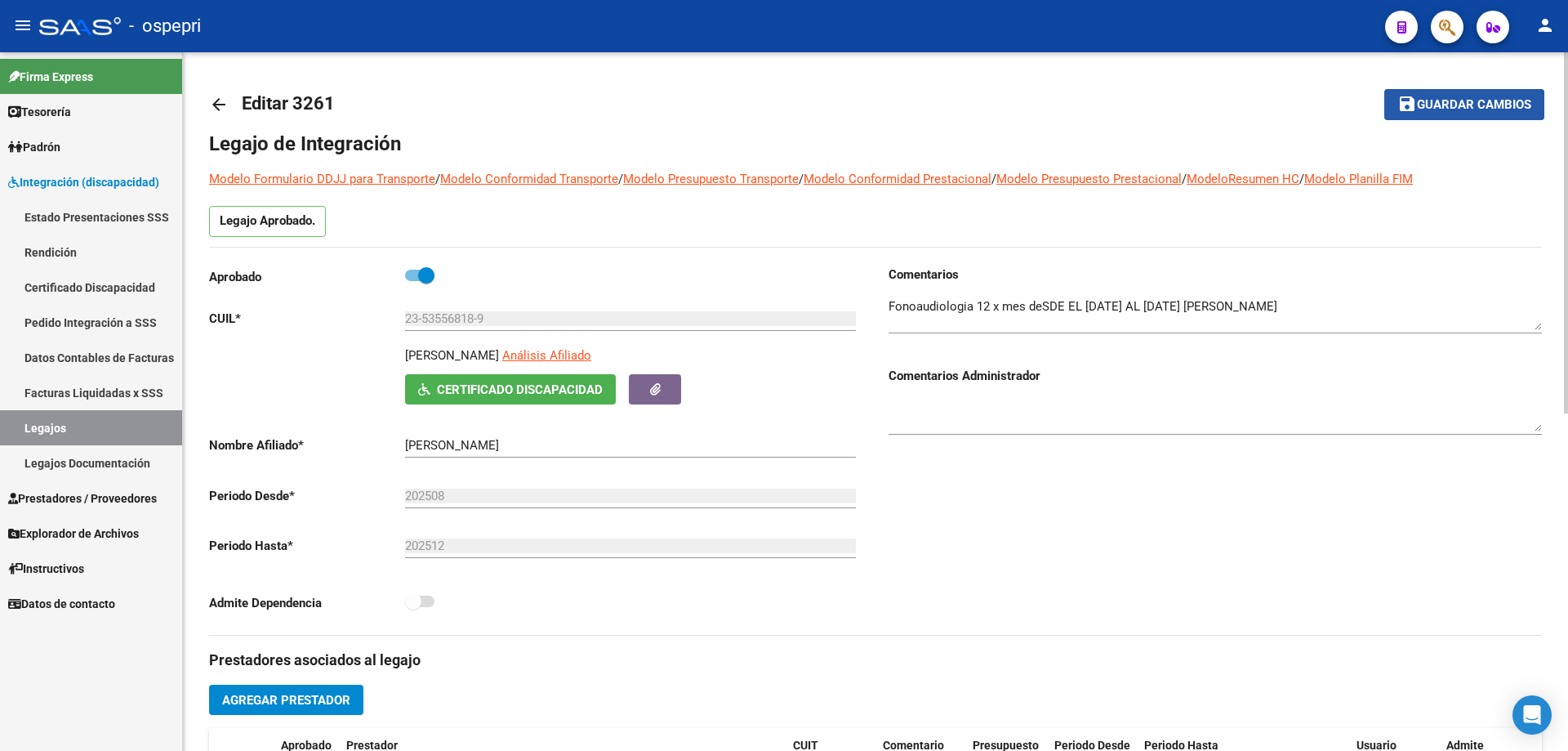
click at [1466, 99] on span "Guardar cambios" at bounding box center [1474, 105] width 115 height 15
